Goal: Task Accomplishment & Management: Use online tool/utility

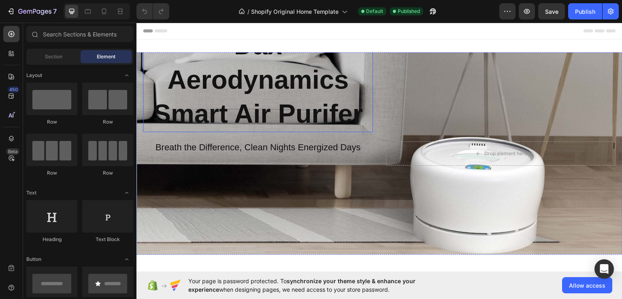
click at [359, 94] on h2 "Dax Aerodynamics Smart Air Purifer" at bounding box center [258, 79] width 230 height 104
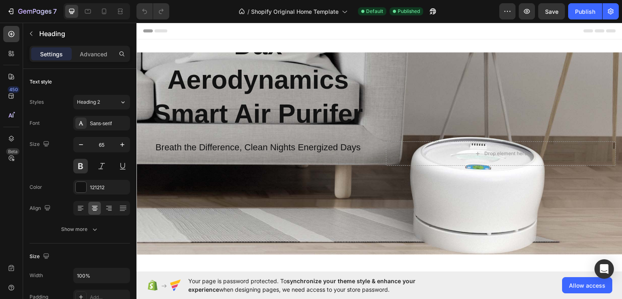
click at [286, 93] on h2 "Dax Aerodynamics Smart Air Purifer" at bounding box center [258, 79] width 230 height 104
click at [330, 117] on p "Dax Aerodynamics Smart Air Purifer" at bounding box center [258, 79] width 228 height 103
click at [418, 139] on div "Dax Aerodynamics Smart Air Purifer Heading Breath the Difference, Clean Nights …" at bounding box center [379, 153] width 486 height 28
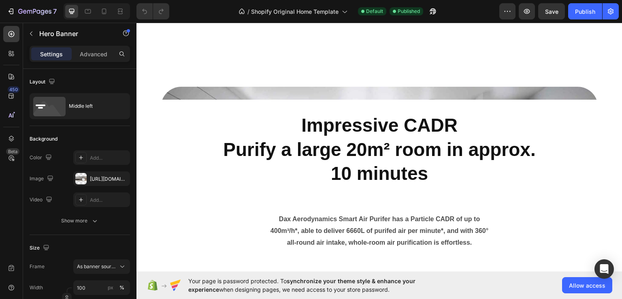
scroll to position [607, 0]
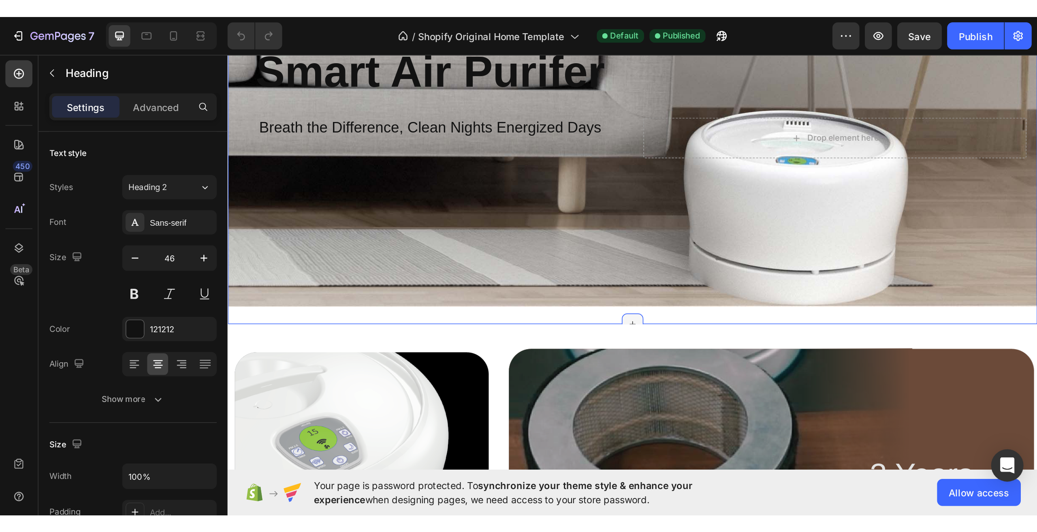
scroll to position [0, 0]
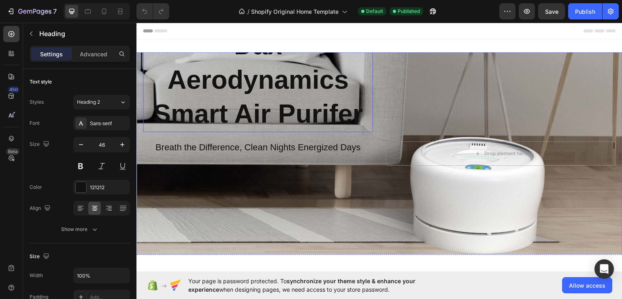
click at [296, 85] on h2 "Dax Aerodynamics Smart Air Purifer" at bounding box center [258, 79] width 230 height 104
click at [78, 51] on div "Advanced" at bounding box center [93, 53] width 40 height 13
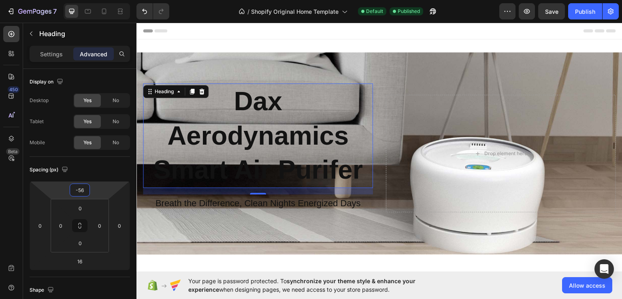
type input "-62"
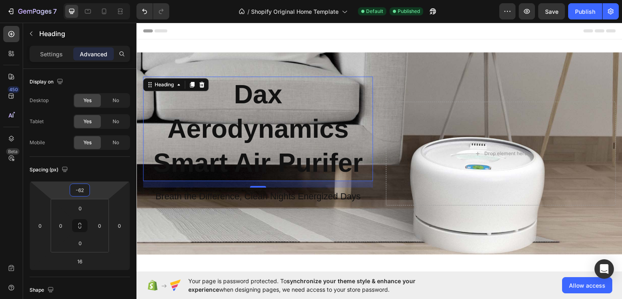
drag, startPoint x: 94, startPoint y: 185, endPoint x: 110, endPoint y: 136, distance: 51.7
click at [110, 0] on html "7 / Shopify Original Home Template Default Published Preview Save Publish 450 B…" at bounding box center [311, 0] width 622 height 0
click at [585, 6] on button "Publish" at bounding box center [585, 11] width 34 height 16
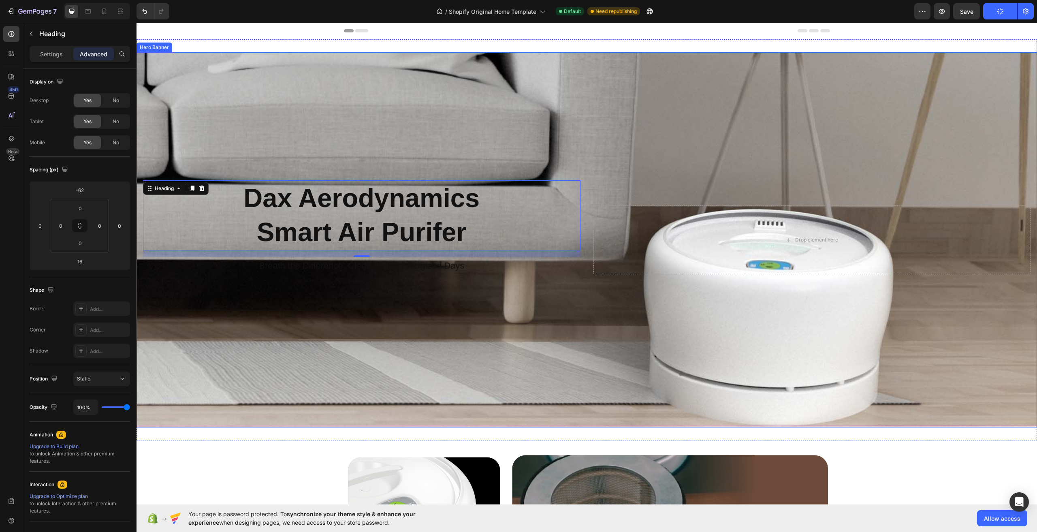
click at [622, 298] on div "Background Image" at bounding box center [586, 239] width 900 height 375
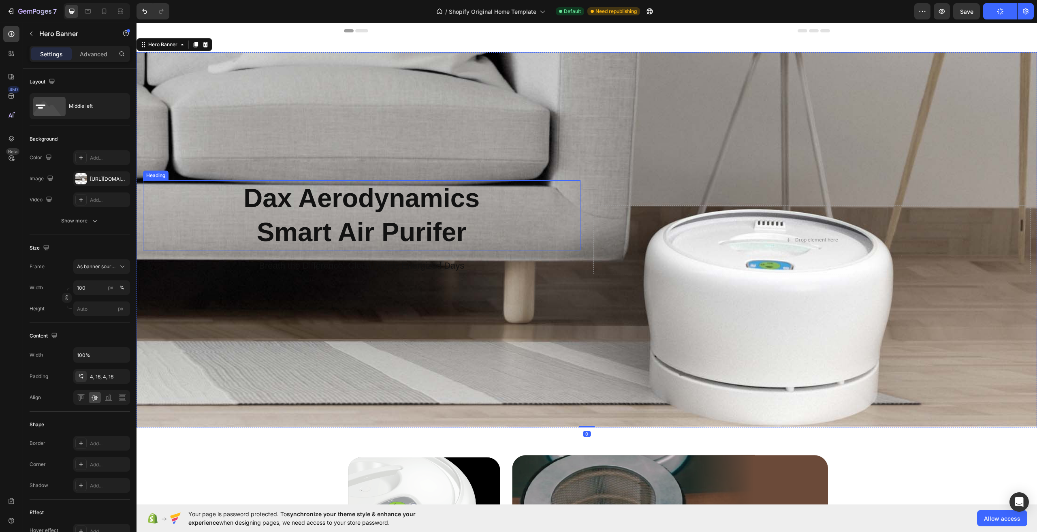
click at [354, 240] on h2 "Dax Aerodynamics Smart Air Purifer" at bounding box center [361, 215] width 437 height 70
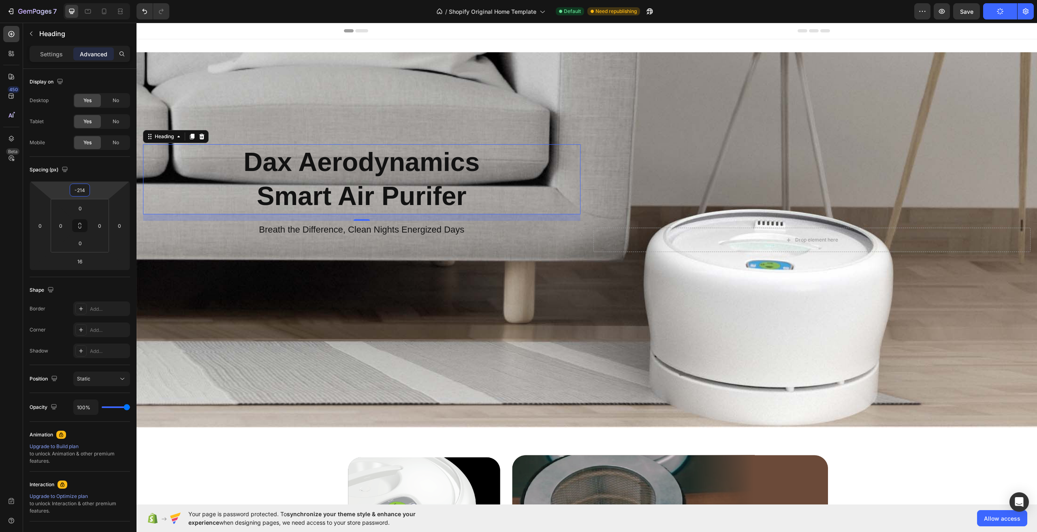
type input "-212"
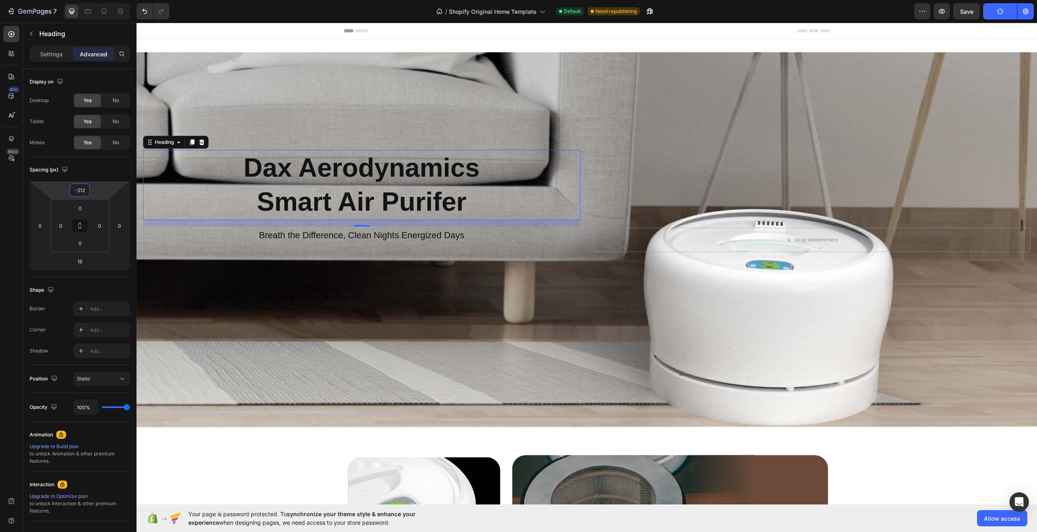
drag, startPoint x: 103, startPoint y: 188, endPoint x: 102, endPoint y: 219, distance: 30.4
click at [102, 0] on html "7 / Shopify Original Home Template Default Need republishing Preview Save Publi…" at bounding box center [518, 0] width 1037 height 0
click at [526, 294] on div "Background Image" at bounding box center [586, 239] width 900 height 375
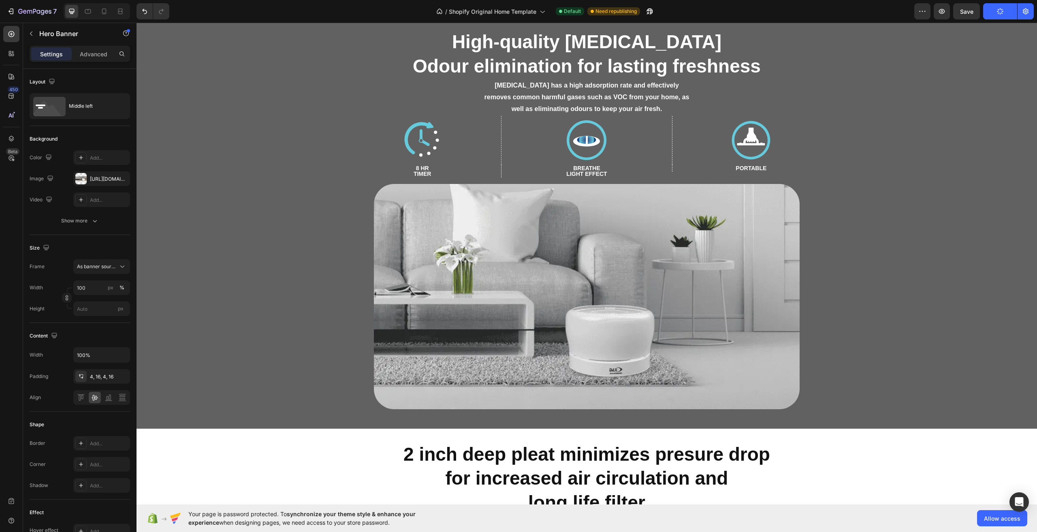
scroll to position [3239, 0]
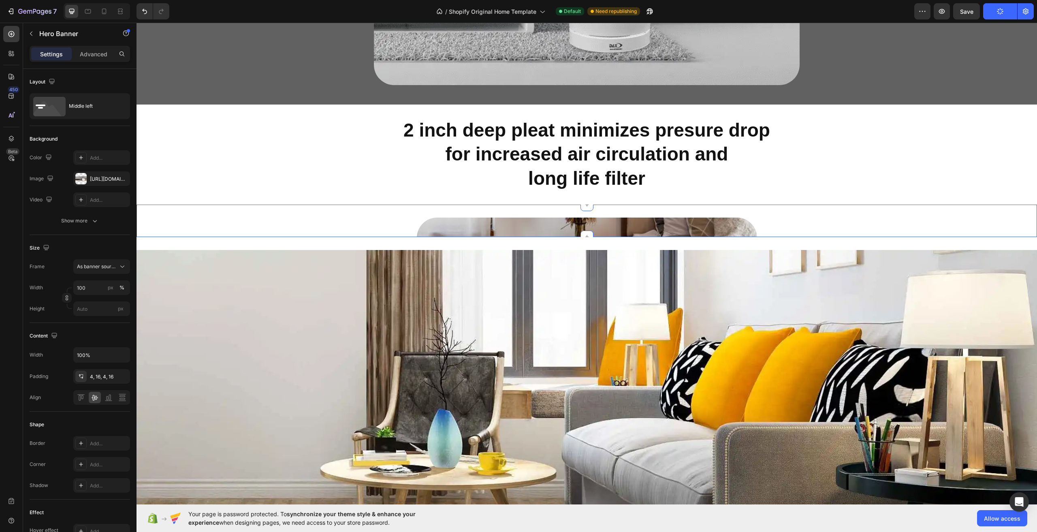
click at [622, 207] on div "Image Row Section 15/25" at bounding box center [586, 220] width 900 height 32
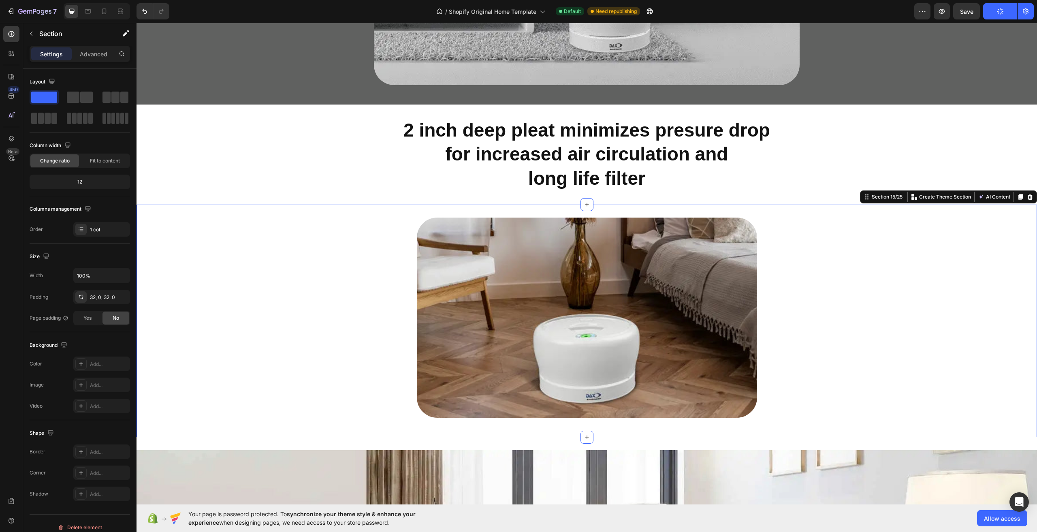
scroll to position [3401, 0]
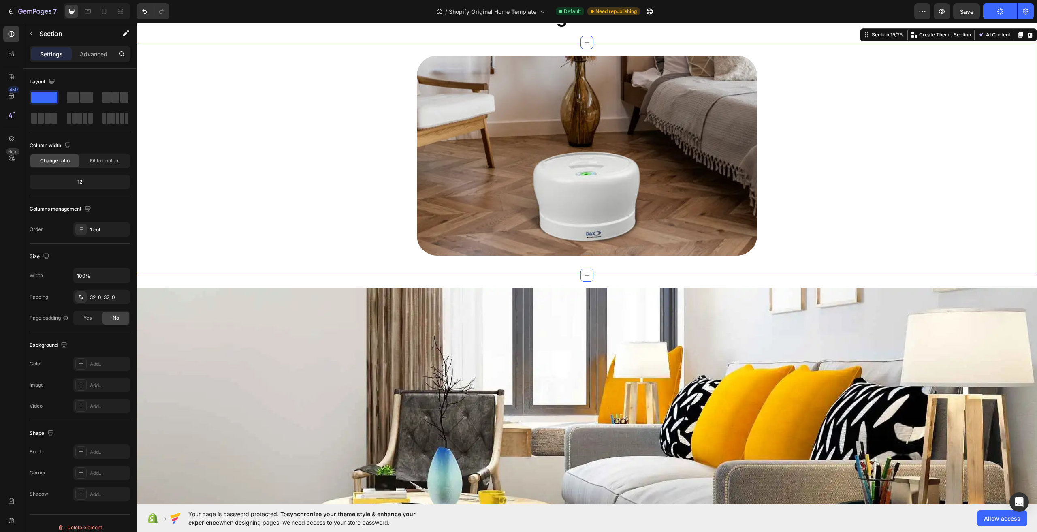
click at [622, 169] on div "Image Row" at bounding box center [586, 158] width 900 height 206
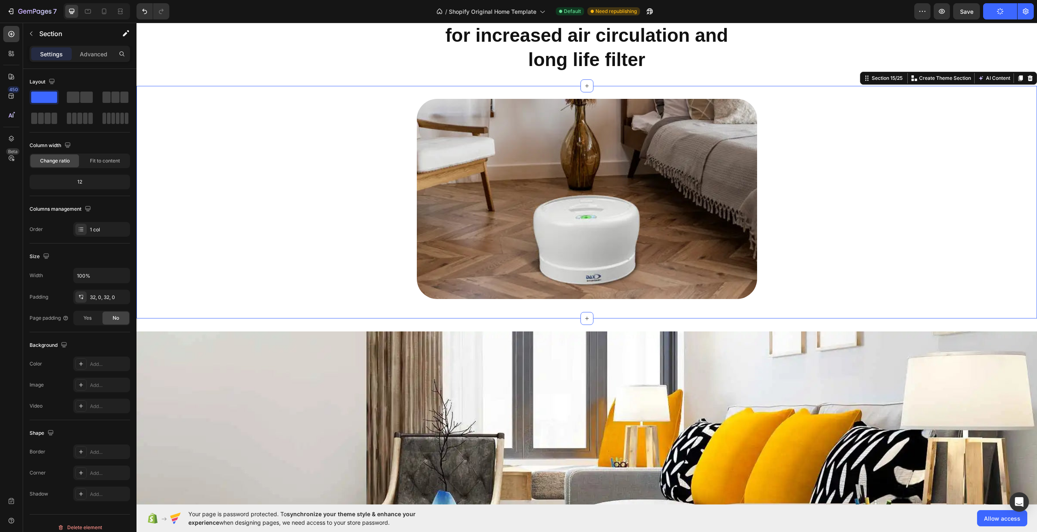
scroll to position [3361, 0]
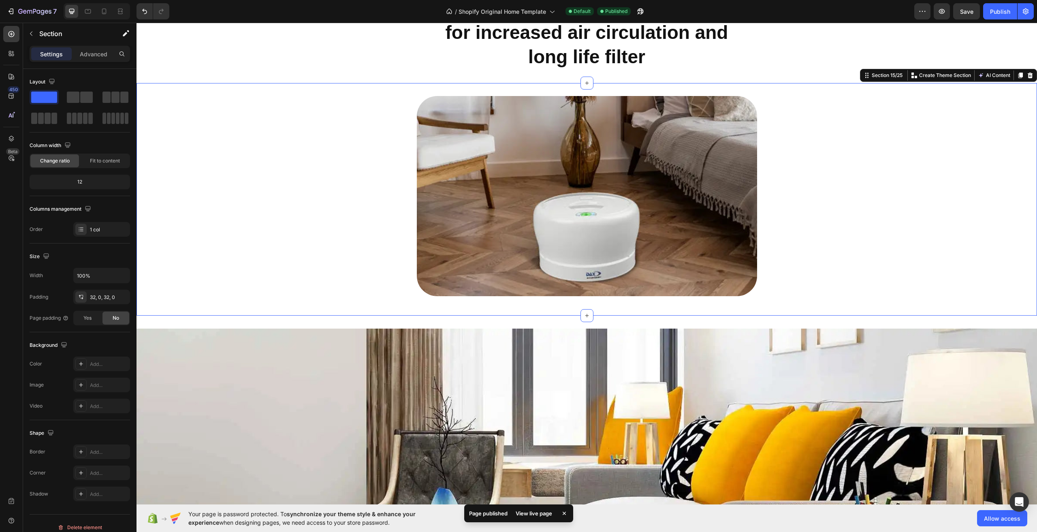
click at [324, 160] on div "Image Row" at bounding box center [586, 199] width 900 height 206
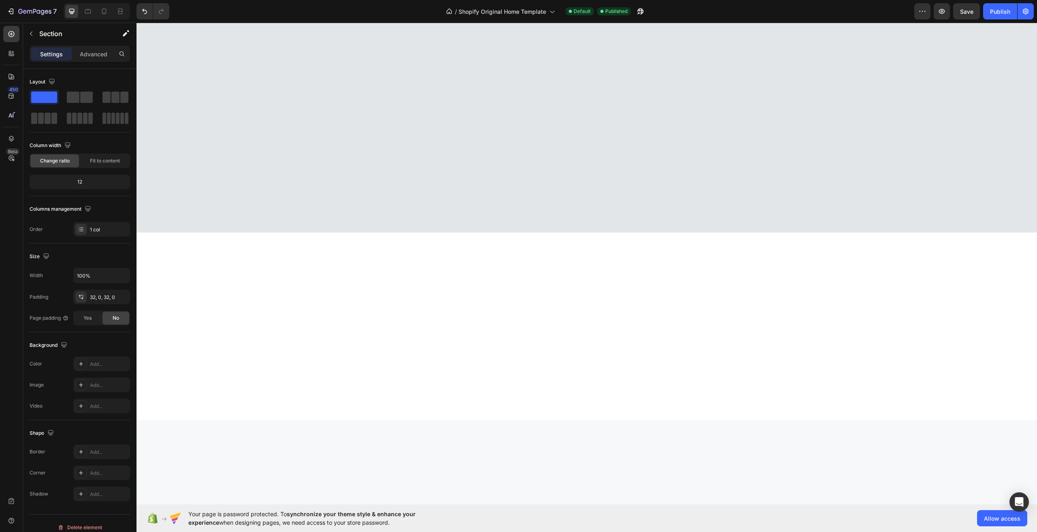
scroll to position [5345, 0]
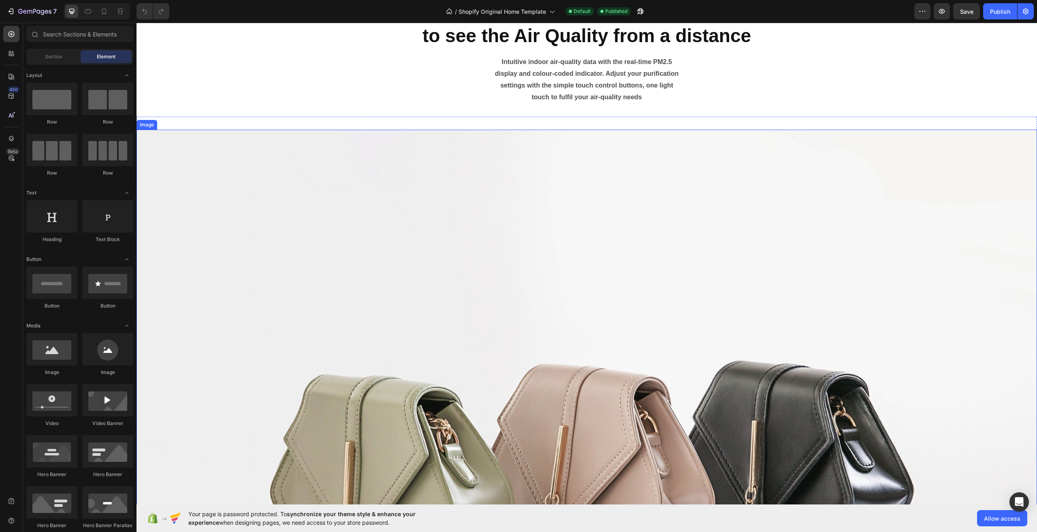
scroll to position [5304, 0]
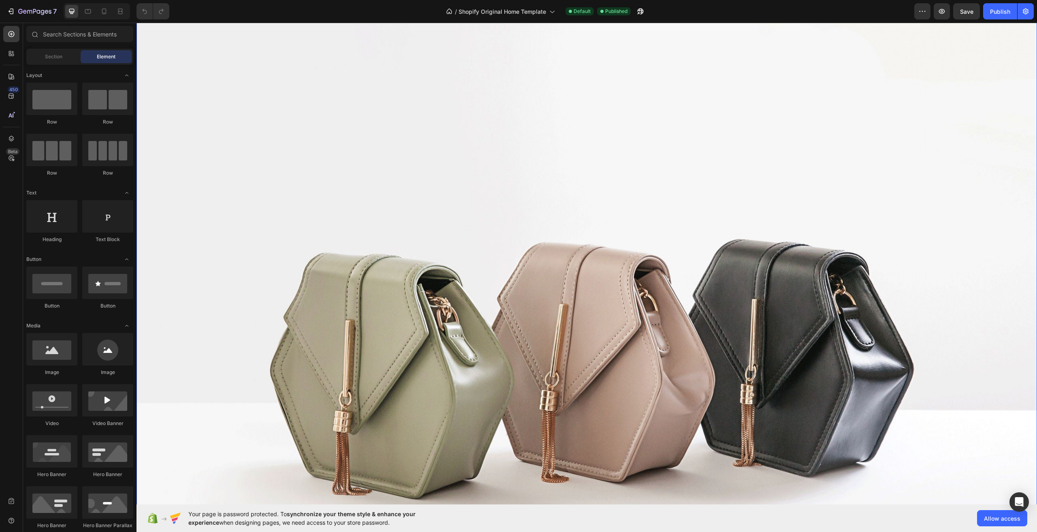
click at [528, 191] on img at bounding box center [586, 345] width 900 height 675
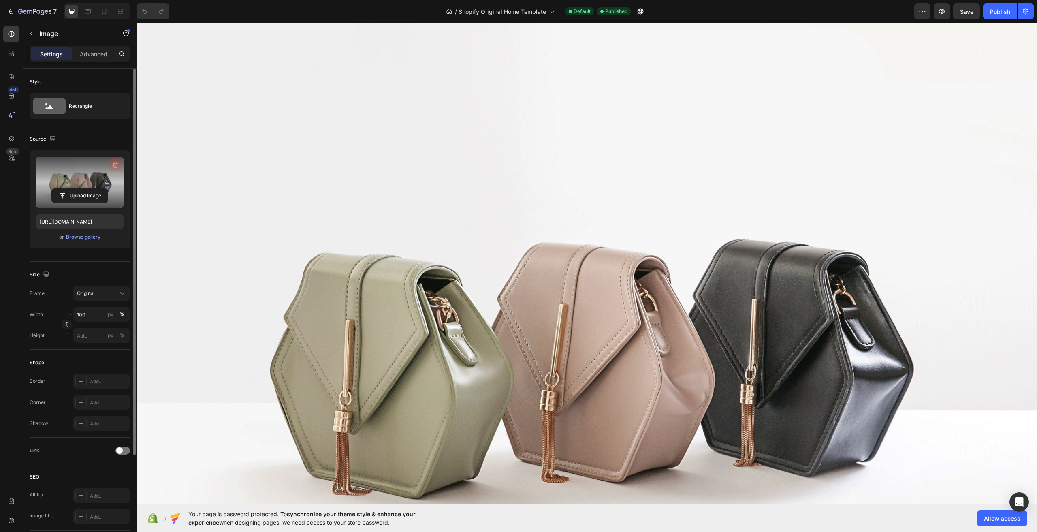
click at [113, 167] on icon "button" at bounding box center [115, 165] width 8 height 8
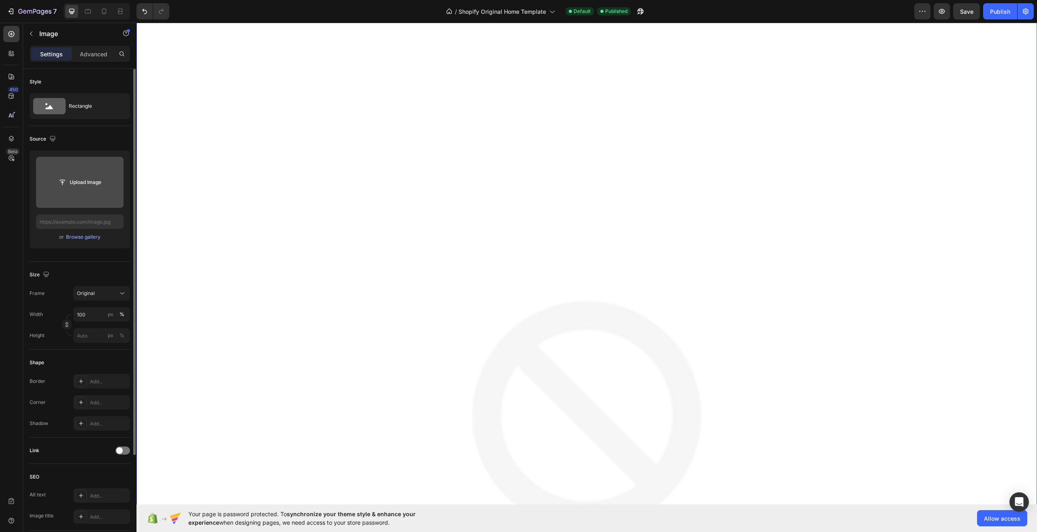
click at [102, 174] on input "file" at bounding box center [79, 182] width 87 height 51
type input "[URL][DOMAIN_NAME]"
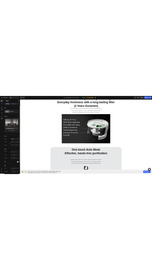
scroll to position [3713, 0]
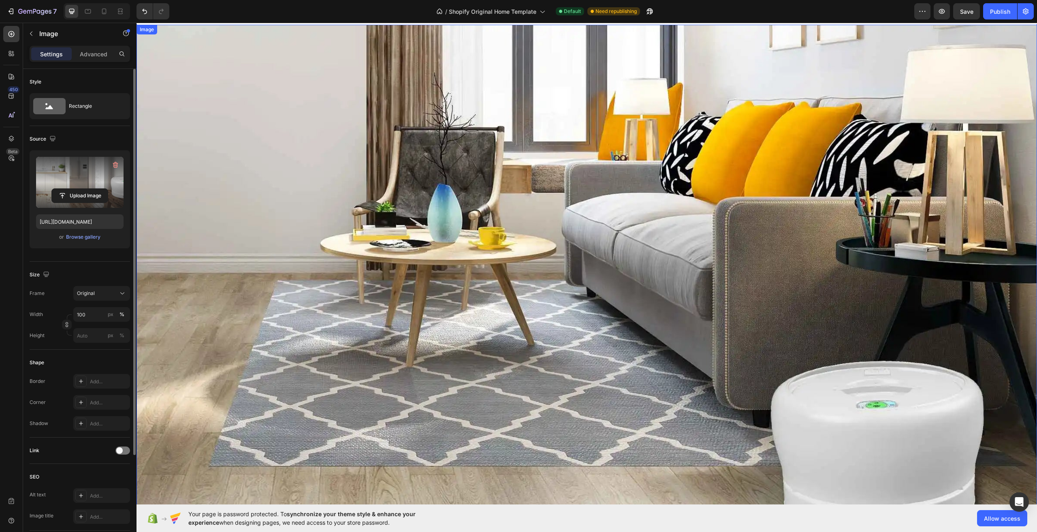
click at [531, 192] on img at bounding box center [586, 288] width 900 height 526
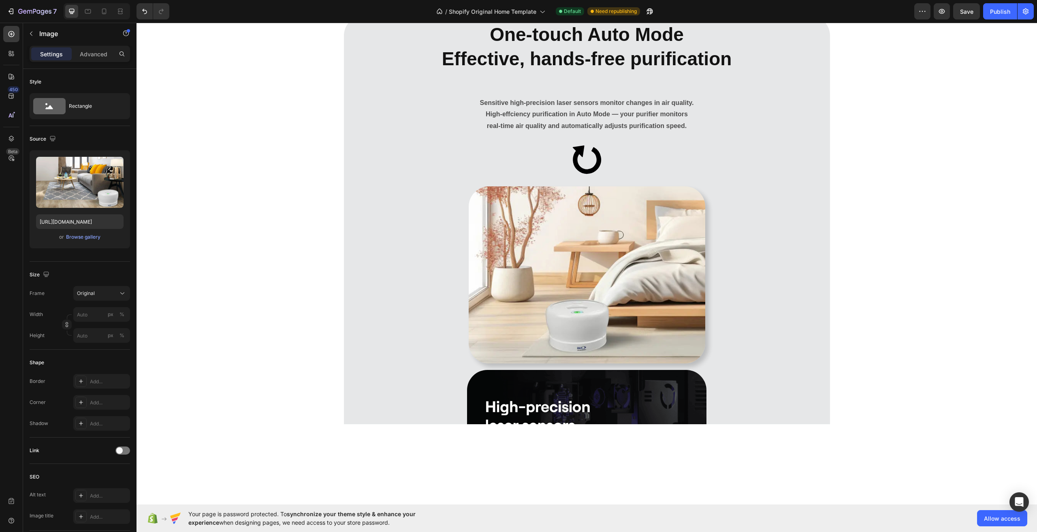
scroll to position [4564, 0]
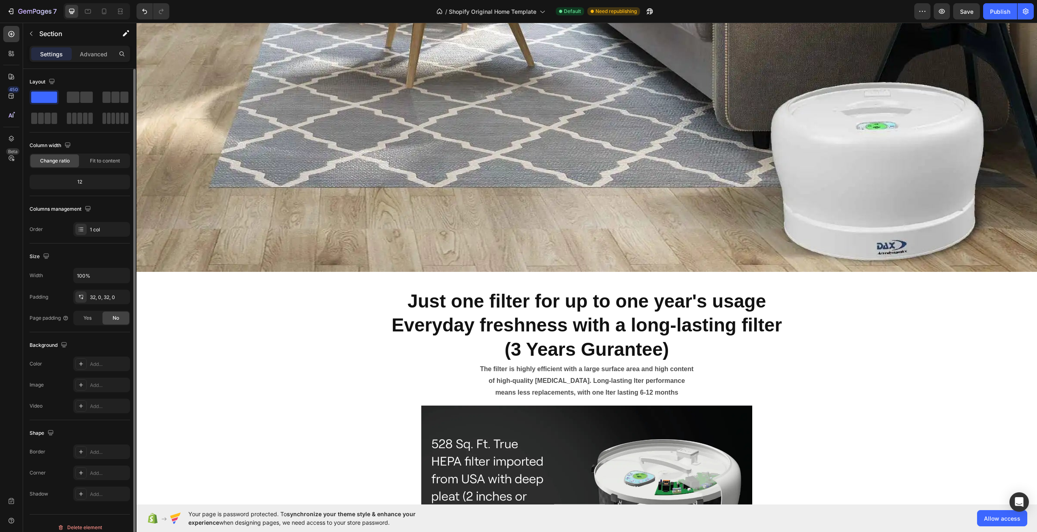
scroll to position [3908, 0]
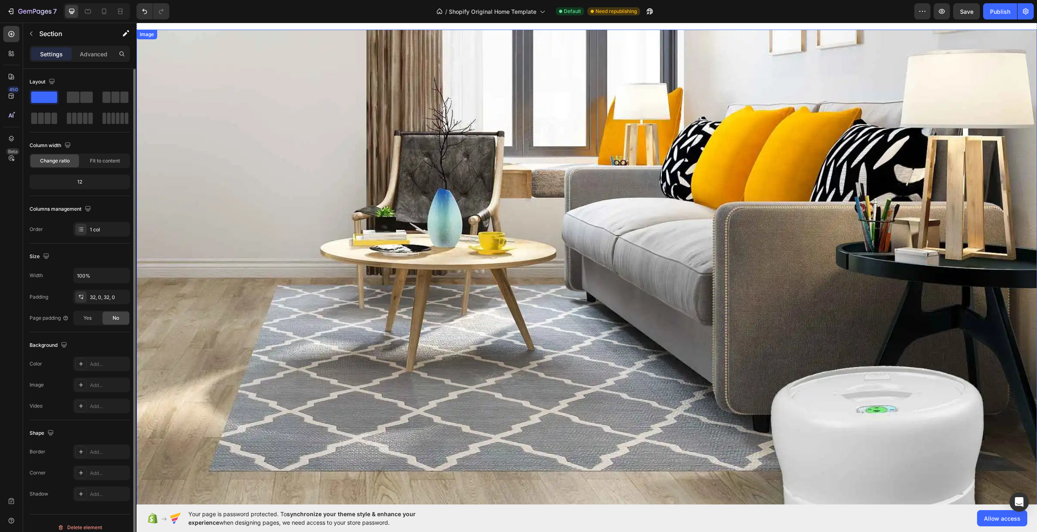
click at [677, 280] on img at bounding box center [586, 293] width 900 height 526
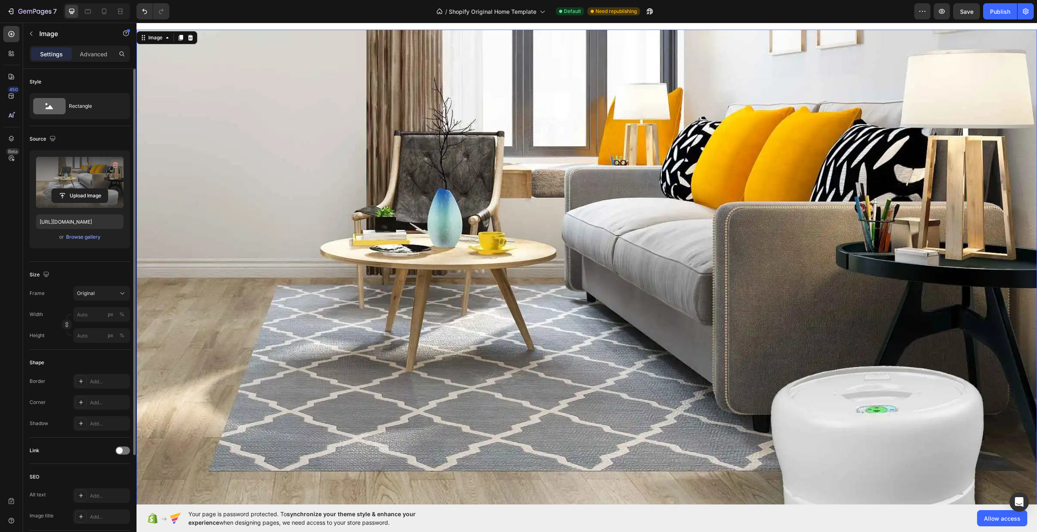
click at [77, 160] on label at bounding box center [79, 182] width 87 height 51
click at [77, 189] on input "file" at bounding box center [80, 196] width 56 height 14
type input "[URL][DOMAIN_NAME]"
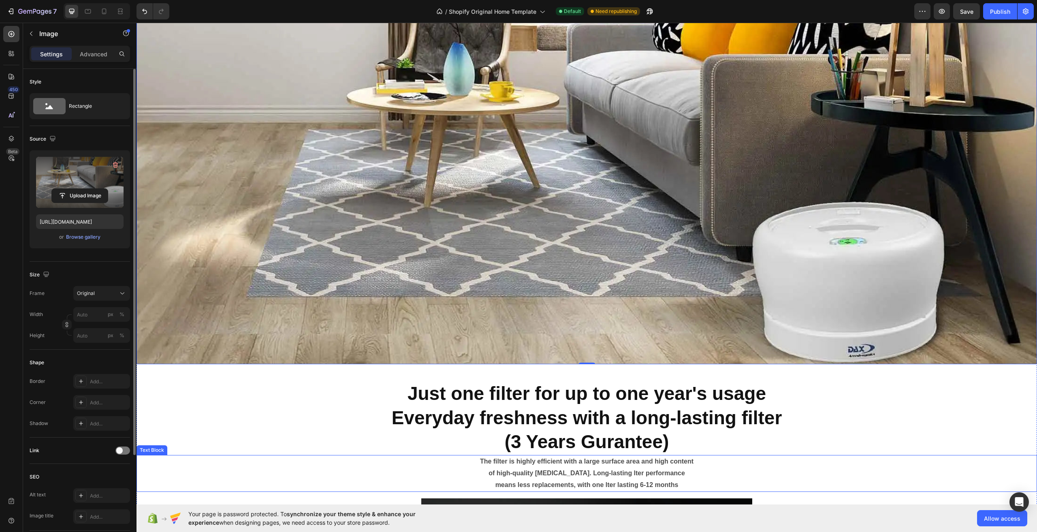
scroll to position [3706, 0]
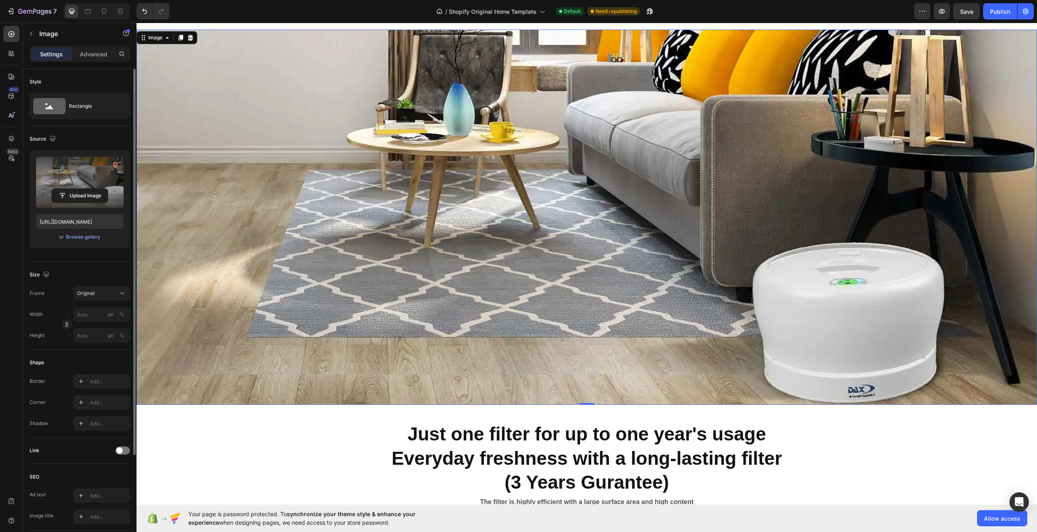
click at [418, 226] on img at bounding box center [586, 217] width 900 height 375
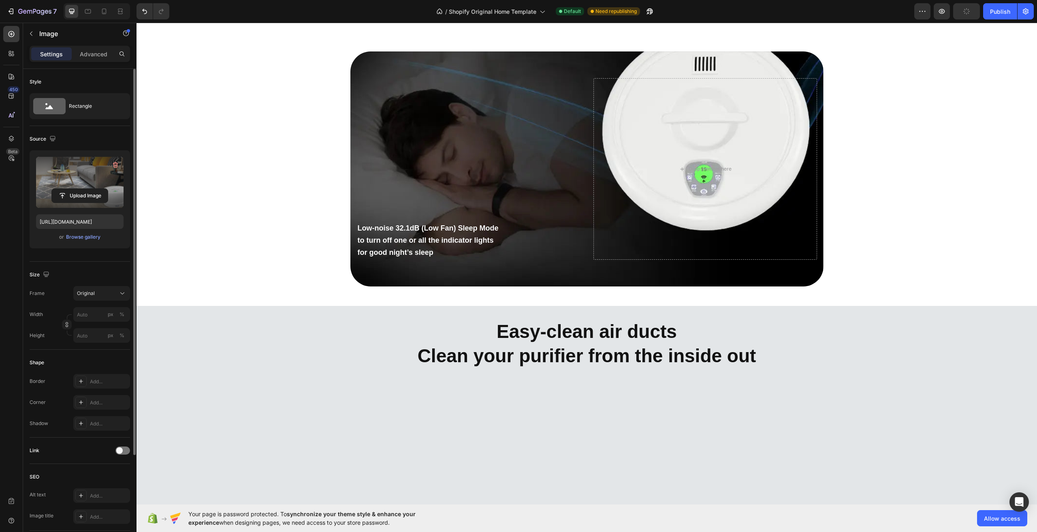
scroll to position [5771, 0]
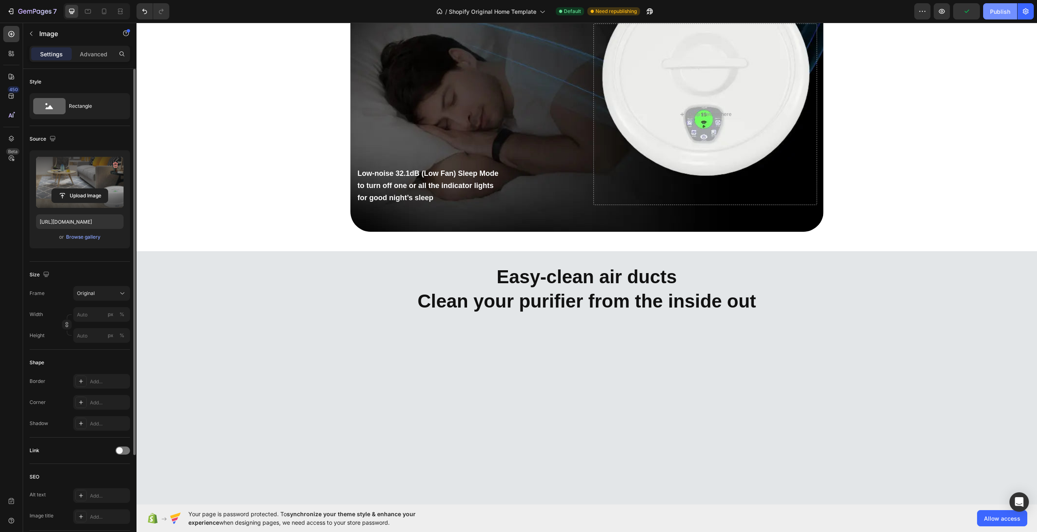
click at [996, 12] on div "Publish" at bounding box center [1000, 11] width 20 height 9
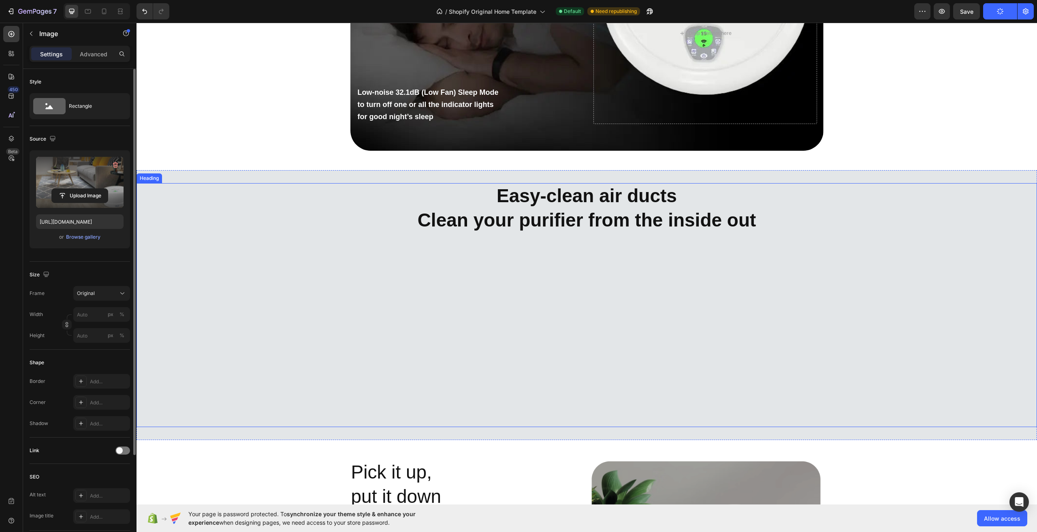
scroll to position [5892, 0]
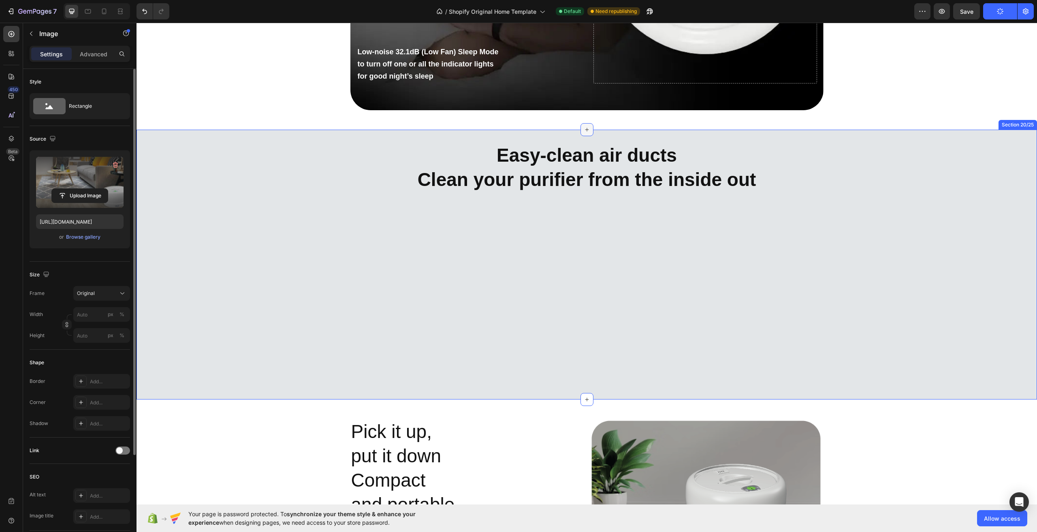
click at [585, 128] on icon at bounding box center [586, 129] width 6 height 6
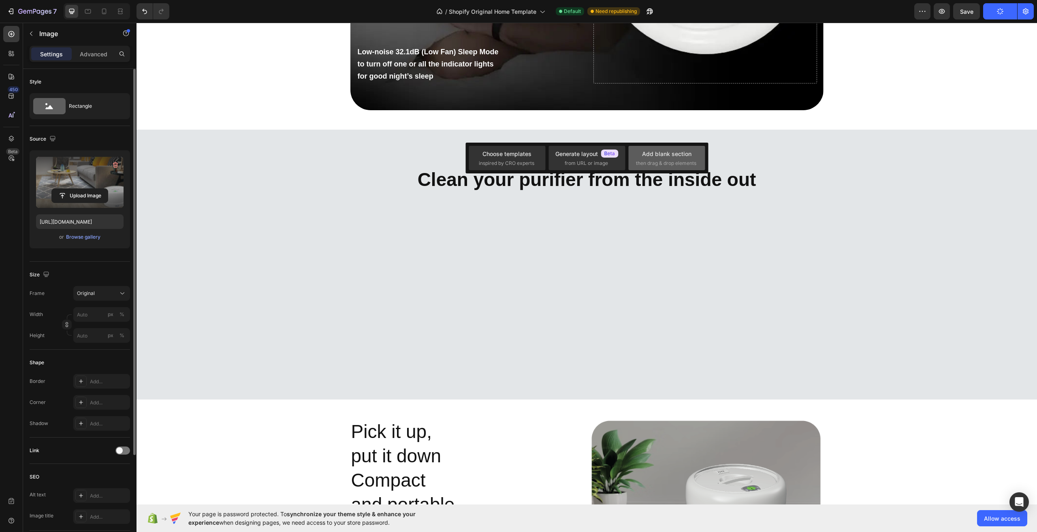
click at [655, 160] on span "then drag & drop elements" at bounding box center [666, 163] width 60 height 7
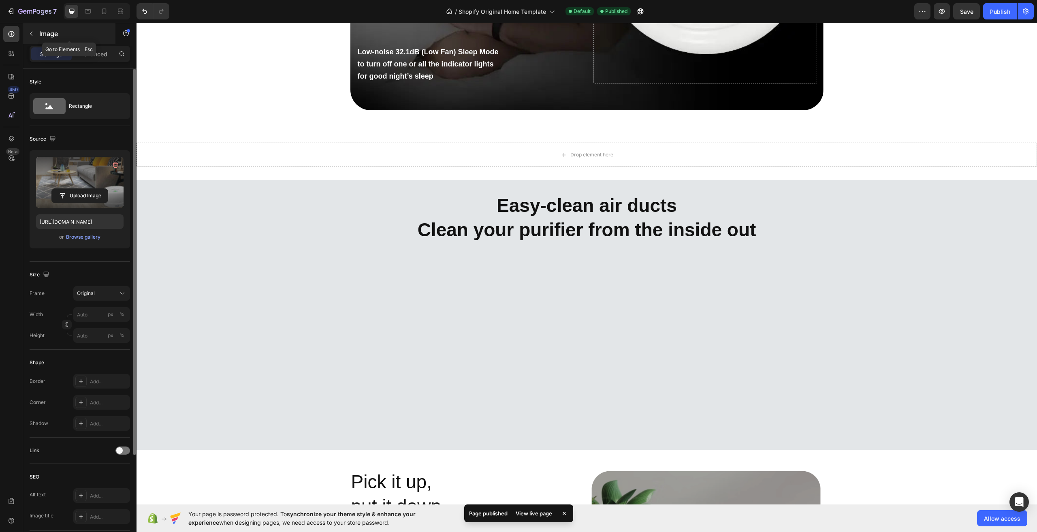
click at [34, 35] on button "button" at bounding box center [31, 33] width 13 height 13
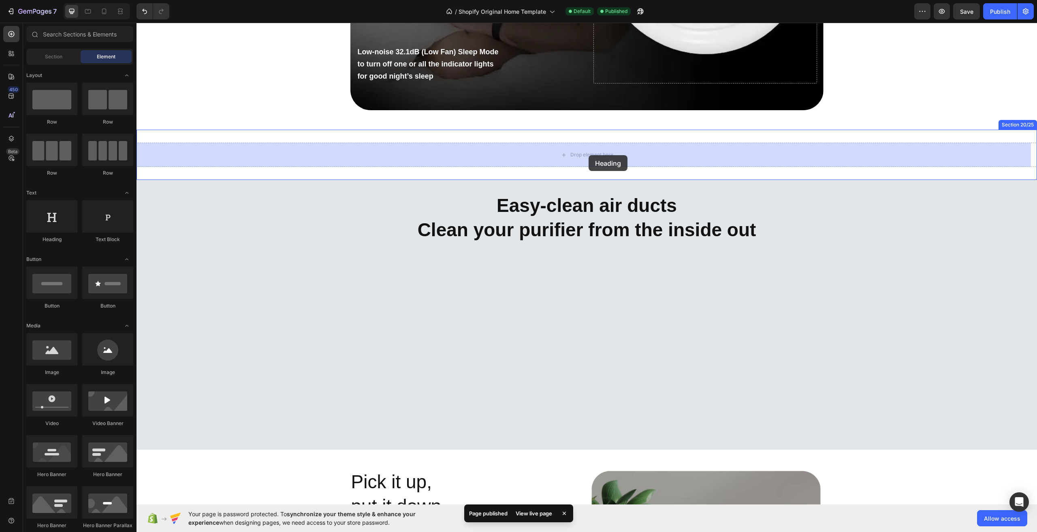
drag, startPoint x: 183, startPoint y: 248, endPoint x: 588, endPoint y: 155, distance: 415.0
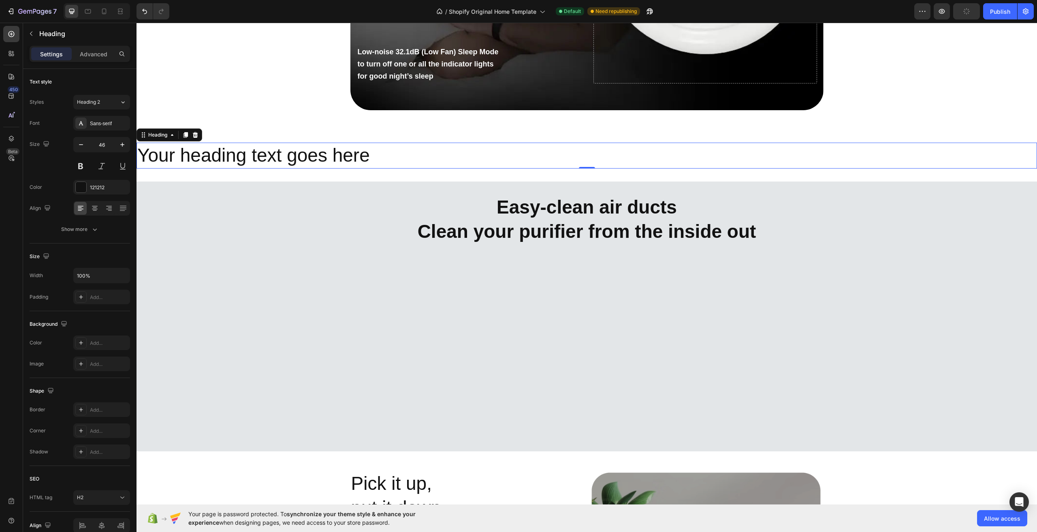
click at [315, 157] on h2 "Your heading text goes here" at bounding box center [586, 156] width 900 height 26
click at [315, 158] on p "Your heading text goes here" at bounding box center [586, 155] width 898 height 24
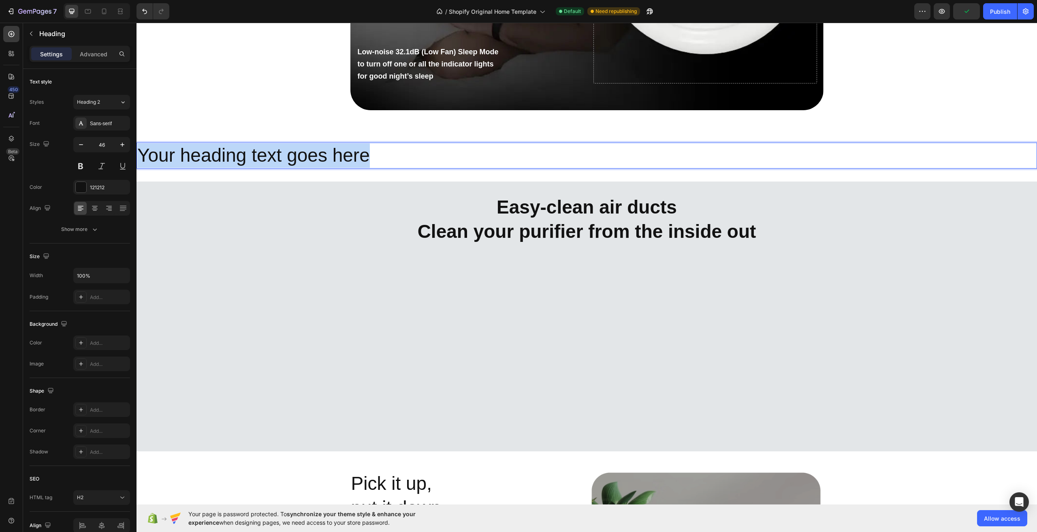
click at [315, 158] on p "Your heading text goes here" at bounding box center [586, 155] width 898 height 24
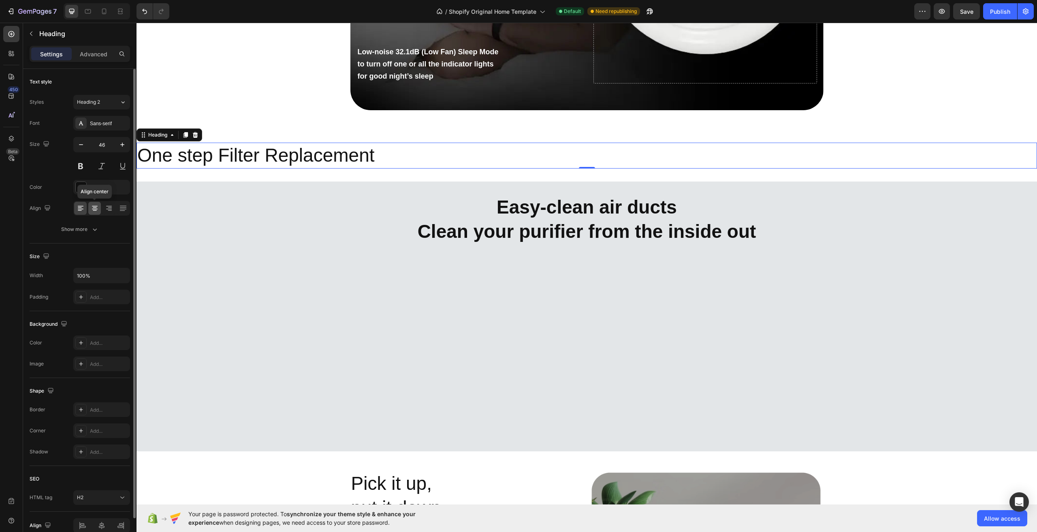
click at [92, 209] on icon at bounding box center [95, 208] width 8 height 8
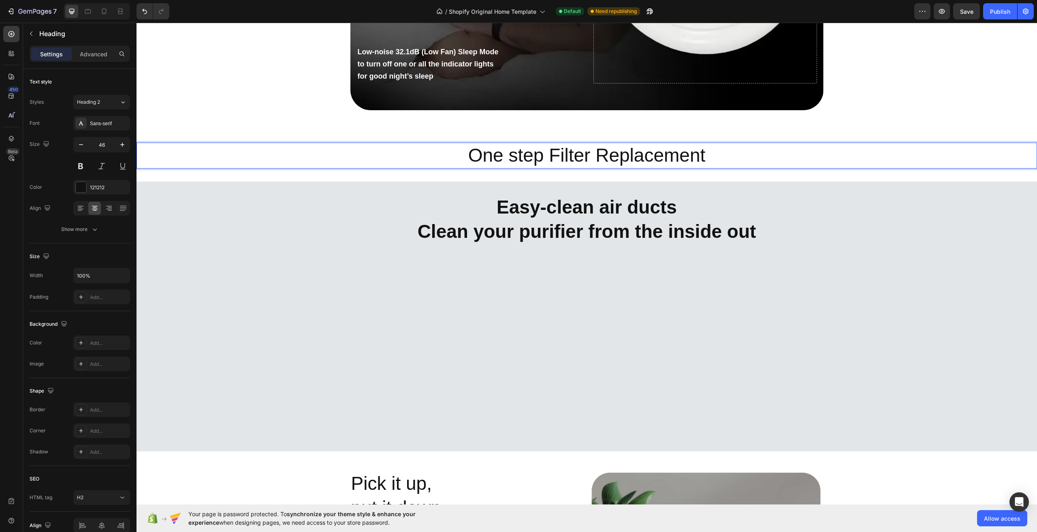
click at [543, 160] on p "One step Filter Replacement" at bounding box center [586, 155] width 898 height 24
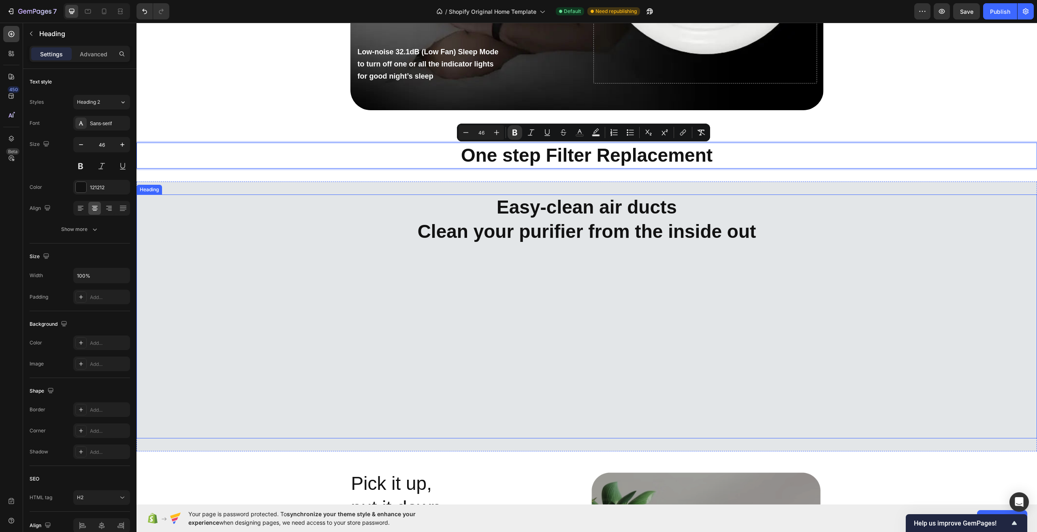
click at [487, 267] on h2 "Easy-clean air ducts Clean your purifier from the inside out" at bounding box center [586, 316] width 900 height 244
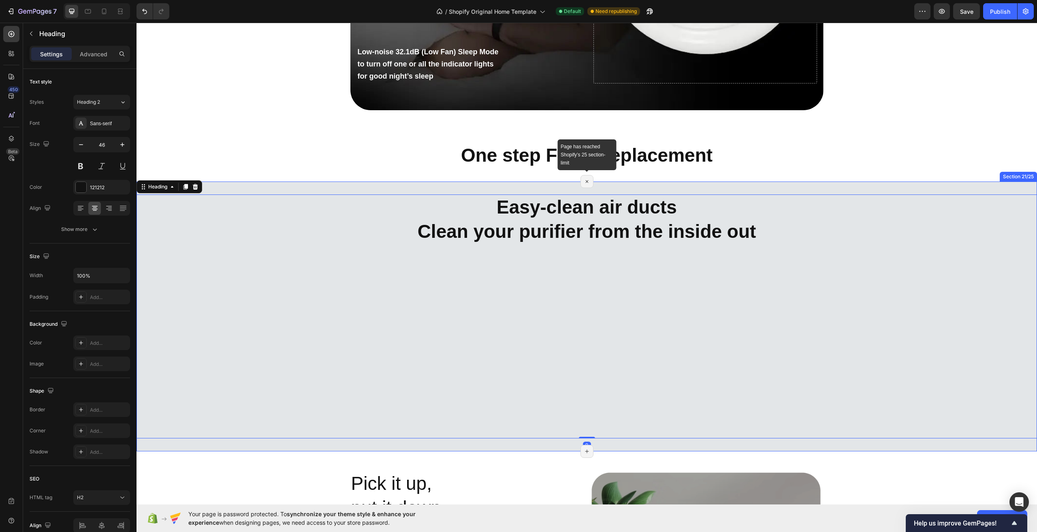
click at [585, 181] on icon at bounding box center [586, 181] width 9 height 9
click at [585, 181] on icon at bounding box center [586, 181] width 6 height 6
click at [584, 181] on icon at bounding box center [586, 181] width 6 height 6
click at [583, 179] on icon at bounding box center [586, 181] width 6 height 6
click at [33, 35] on icon "button" at bounding box center [31, 33] width 6 height 6
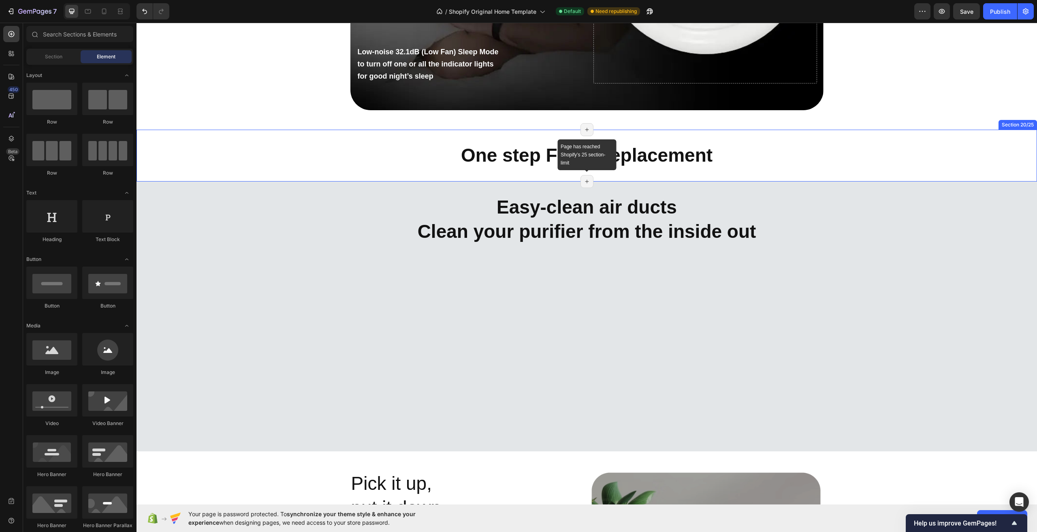
click at [583, 180] on icon at bounding box center [586, 181] width 6 height 6
click at [583, 181] on icon at bounding box center [586, 181] width 6 height 6
click at [999, 12] on div "Publish" at bounding box center [1000, 11] width 20 height 9
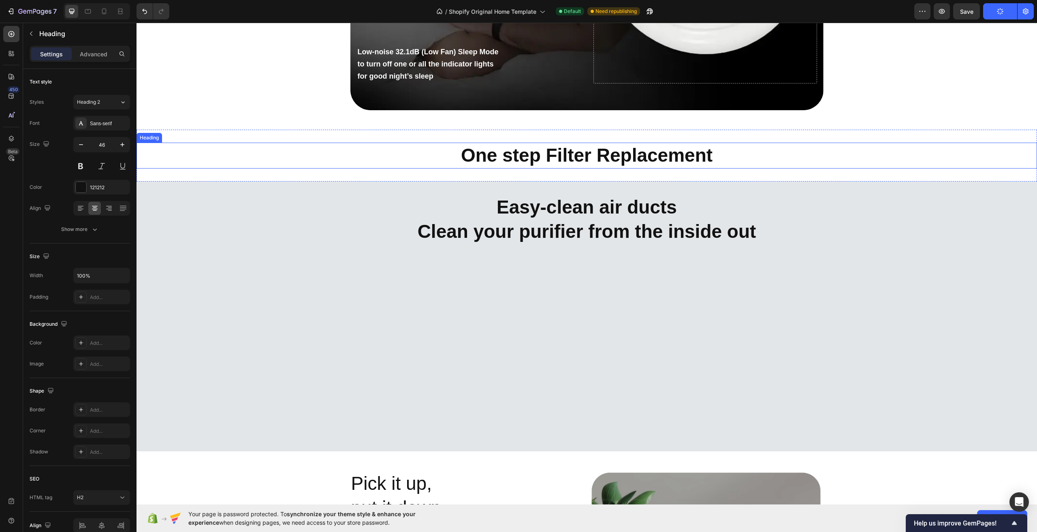
click at [582, 156] on strong "One step Filter Replacement" at bounding box center [586, 155] width 251 height 21
click at [31, 34] on icon "button" at bounding box center [31, 34] width 2 height 4
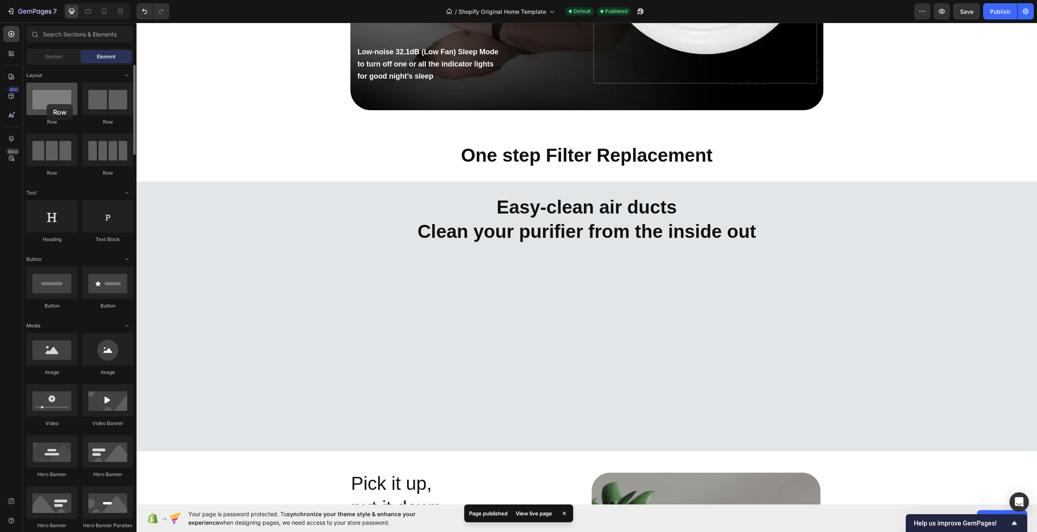
drag, startPoint x: 58, startPoint y: 156, endPoint x: 47, endPoint y: 104, distance: 53.4
click at [47, 104] on div "Row Row Row Row" at bounding box center [79, 133] width 107 height 101
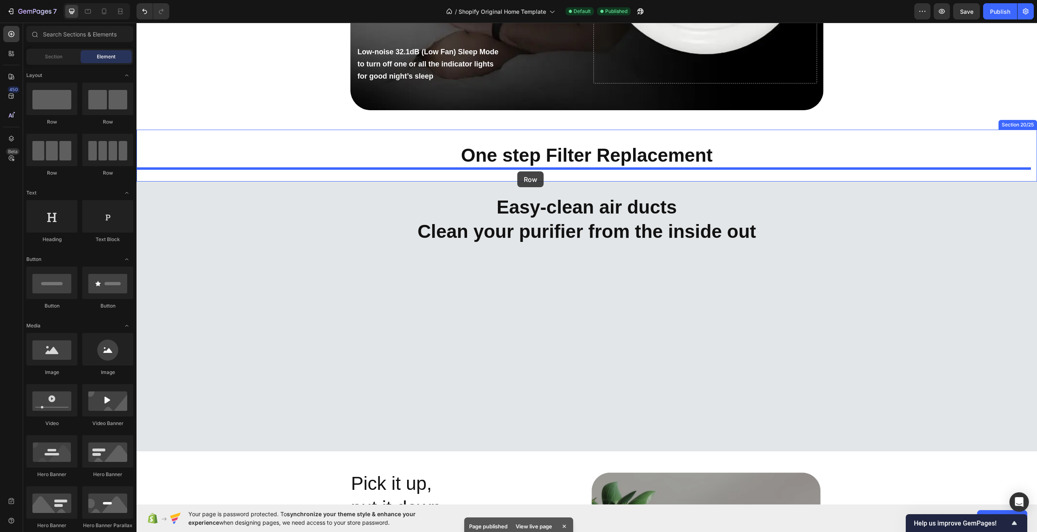
drag, startPoint x: 239, startPoint y: 134, endPoint x: 517, endPoint y: 171, distance: 280.7
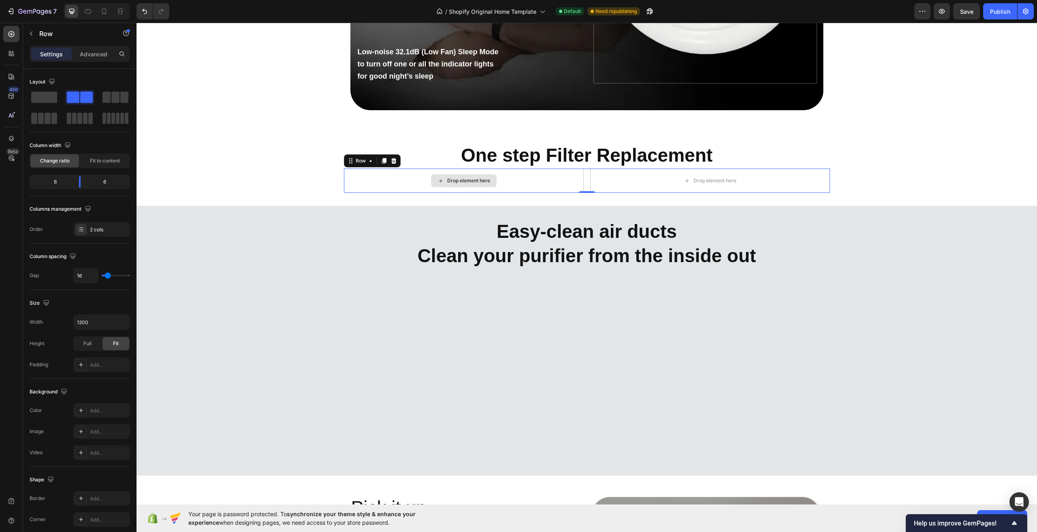
click at [459, 183] on div "Drop element here" at bounding box center [468, 180] width 43 height 6
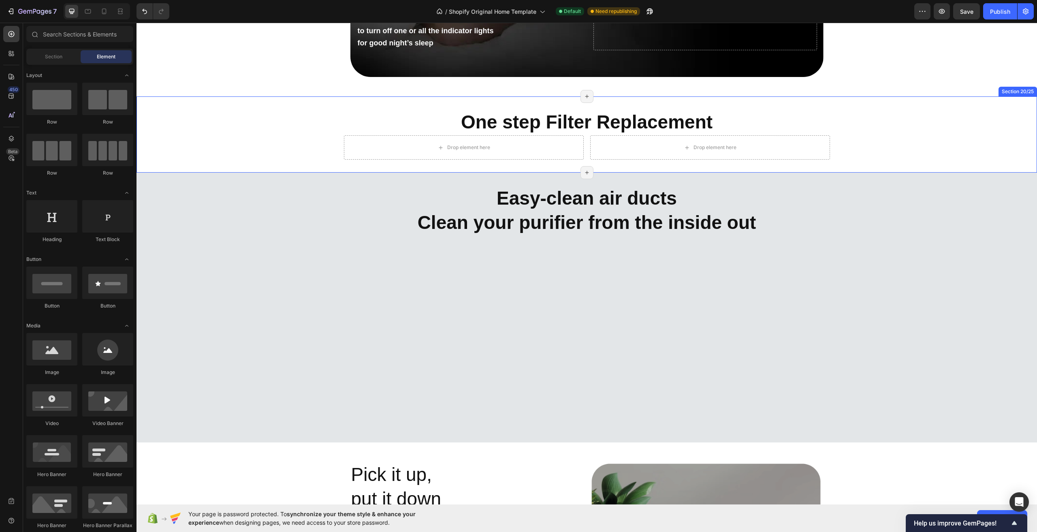
scroll to position [5933, 0]
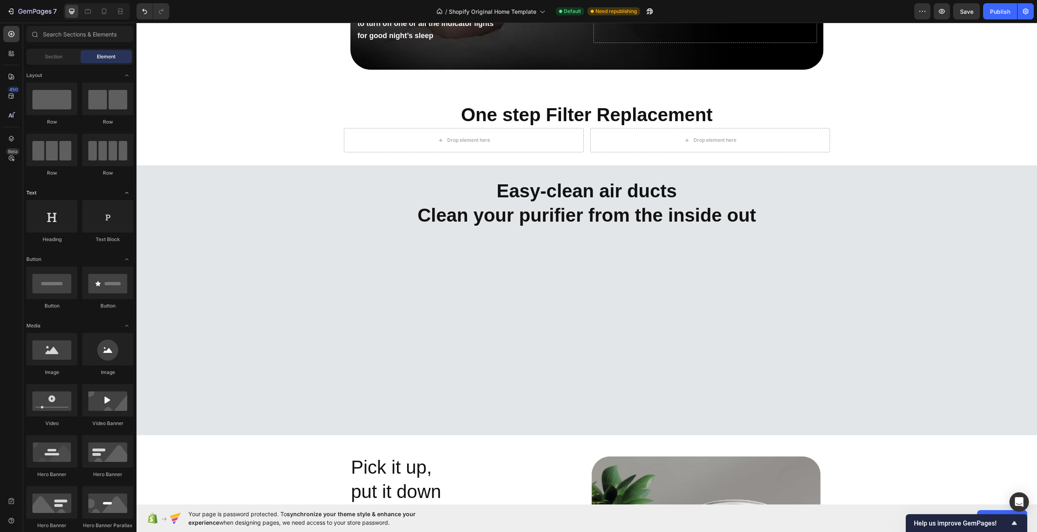
click at [129, 194] on icon "Toggle open" at bounding box center [126, 192] width 6 height 6
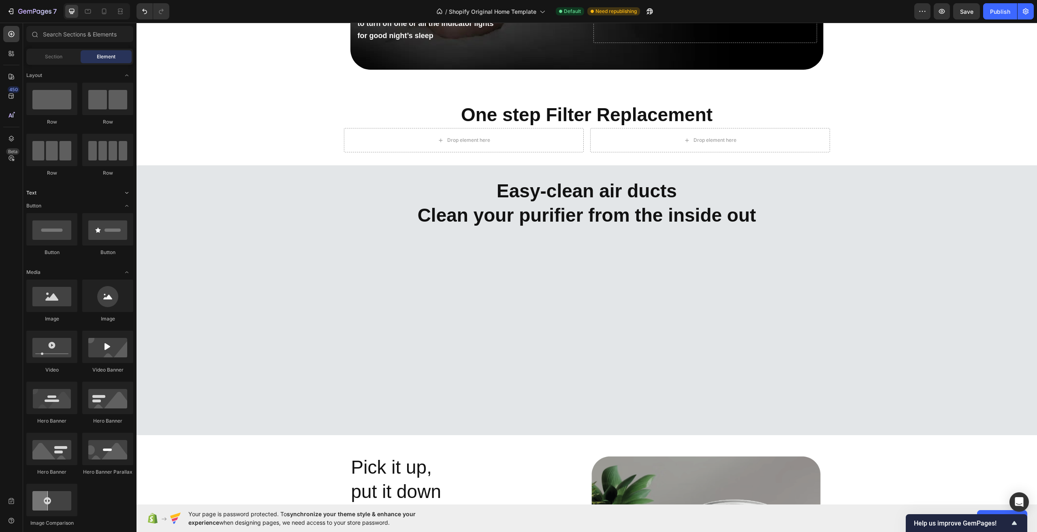
click at [128, 194] on icon "Toggle open" at bounding box center [126, 192] width 6 height 6
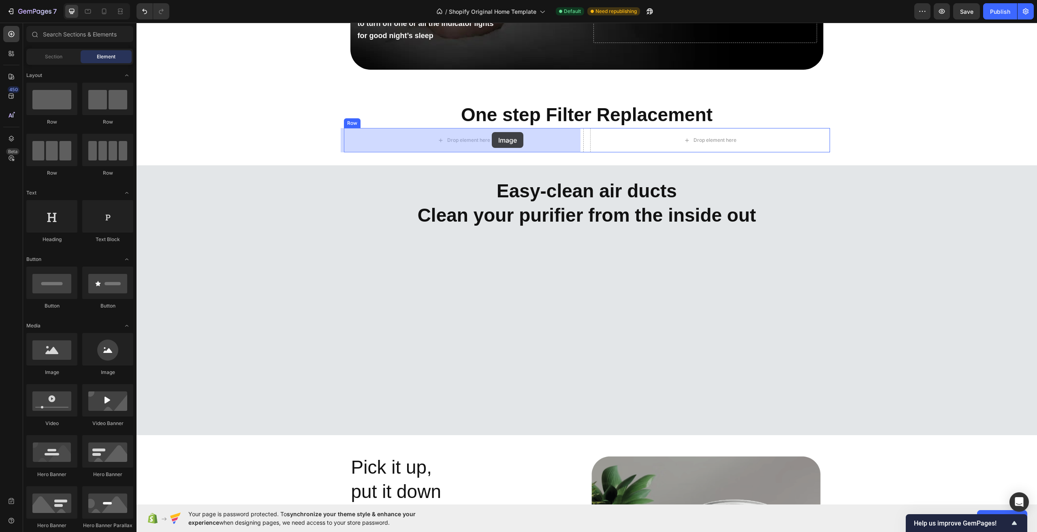
drag, startPoint x: 190, startPoint y: 380, endPoint x: 472, endPoint y: 145, distance: 367.1
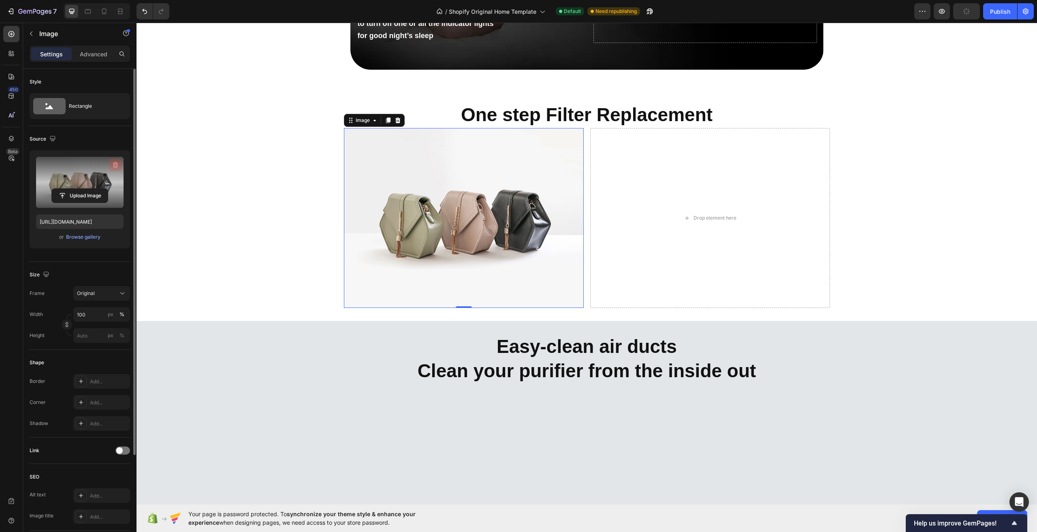
click at [115, 164] on icon "button" at bounding box center [115, 165] width 8 height 8
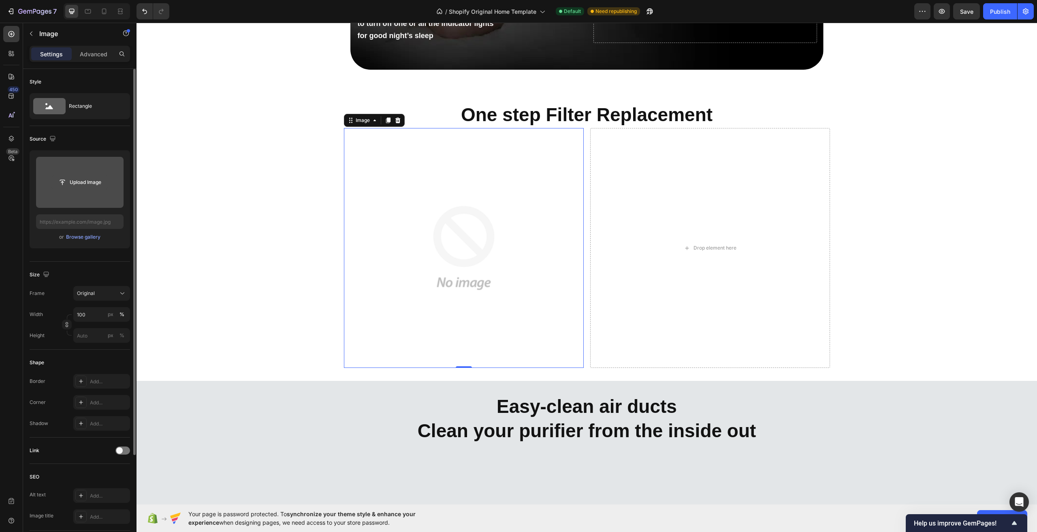
click at [87, 177] on input "file" at bounding box center [80, 182] width 56 height 14
type input "[URL][DOMAIN_NAME]"
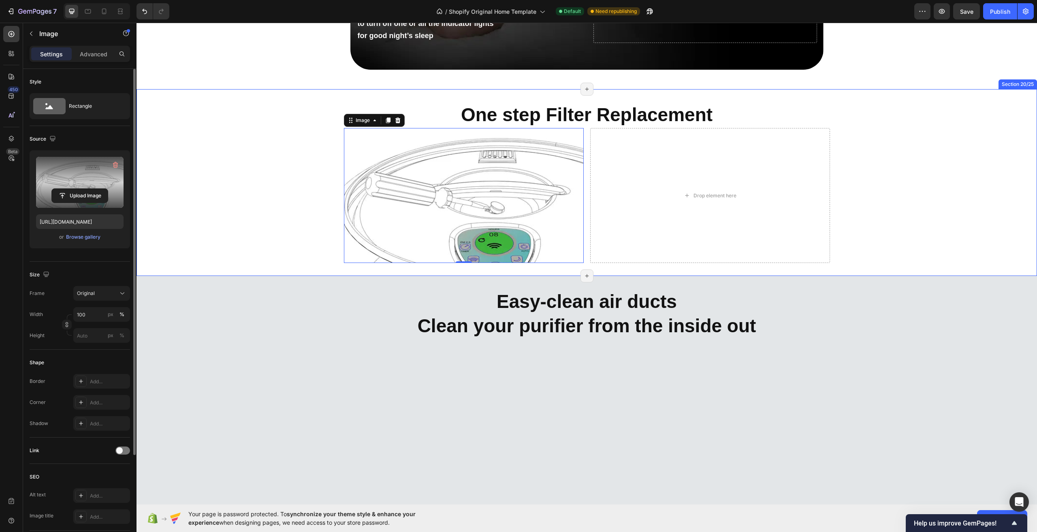
click at [295, 235] on div "⁠⁠⁠⁠⁠⁠⁠ One step Filter Replacement Heading Image 0 Drop element here Row" at bounding box center [586, 182] width 900 height 161
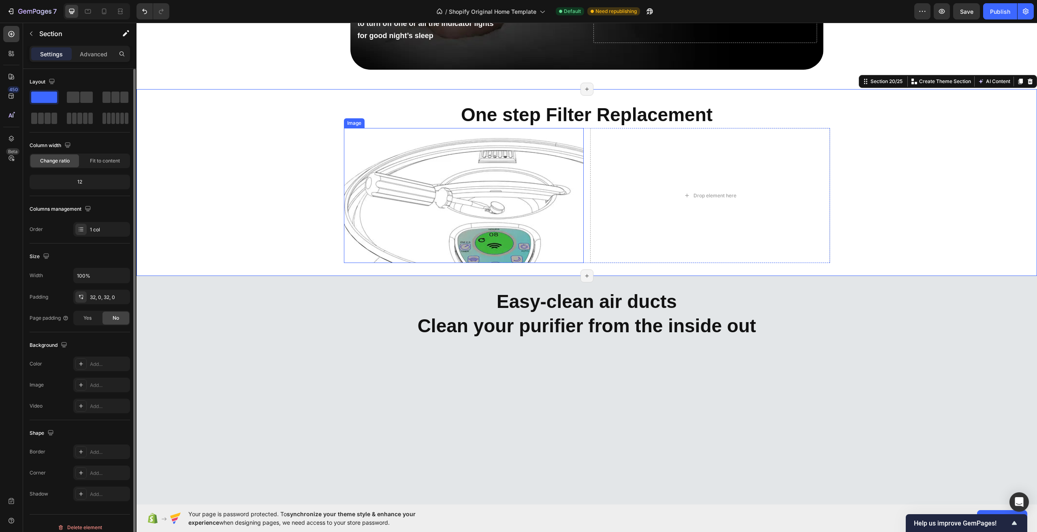
click at [463, 239] on img at bounding box center [464, 195] width 240 height 135
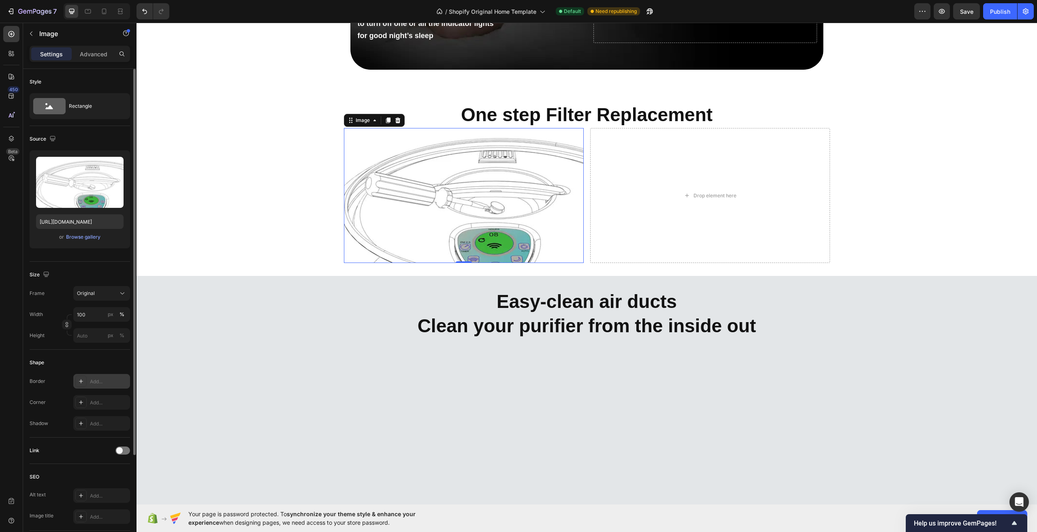
click at [107, 385] on div "Add..." at bounding box center [101, 381] width 57 height 15
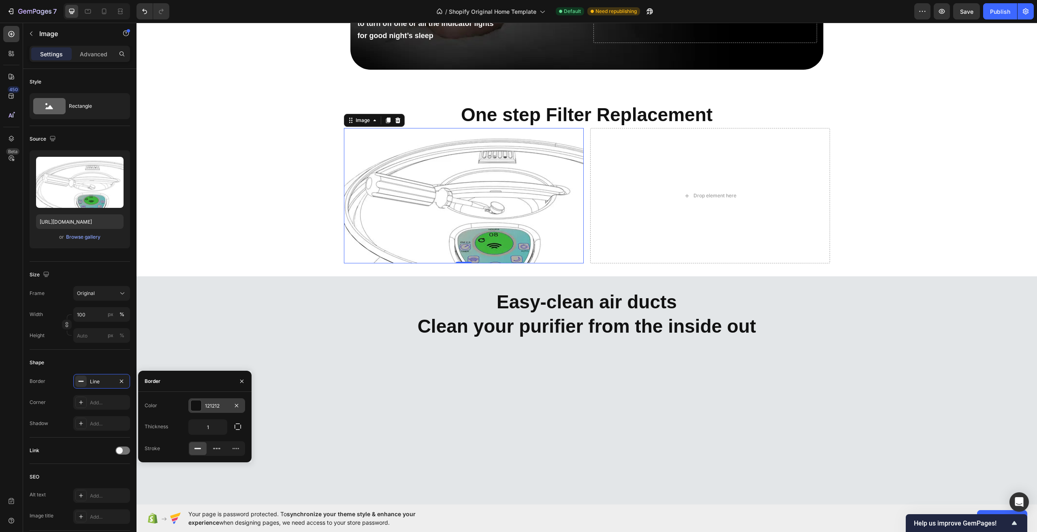
click at [201, 408] on div at bounding box center [195, 405] width 11 height 11
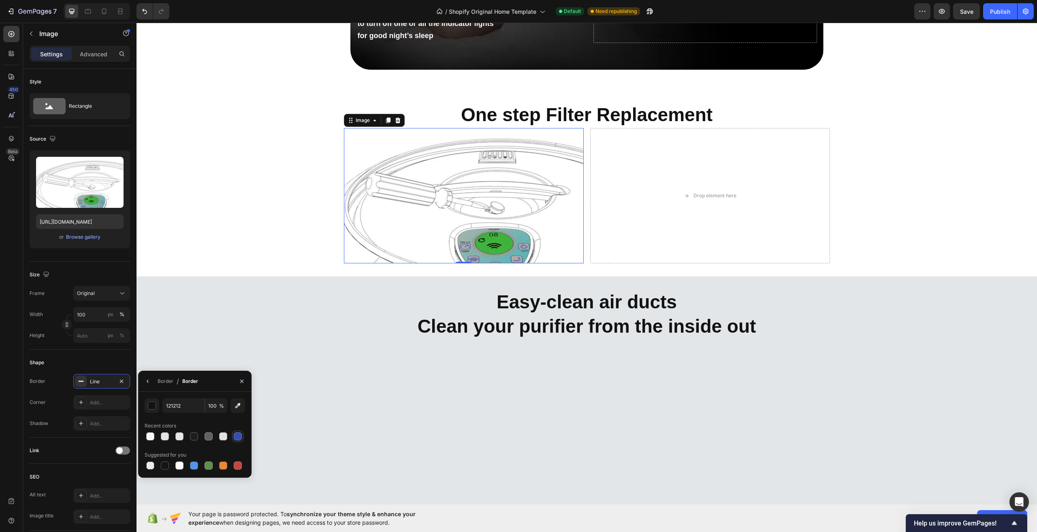
click at [235, 436] on div at bounding box center [238, 436] width 8 height 8
type input "334FB4"
click at [237, 257] on div "⁠⁠⁠⁠⁠⁠⁠ One step Filter Replacement Heading Image 0 Drop element here Row" at bounding box center [586, 182] width 900 height 161
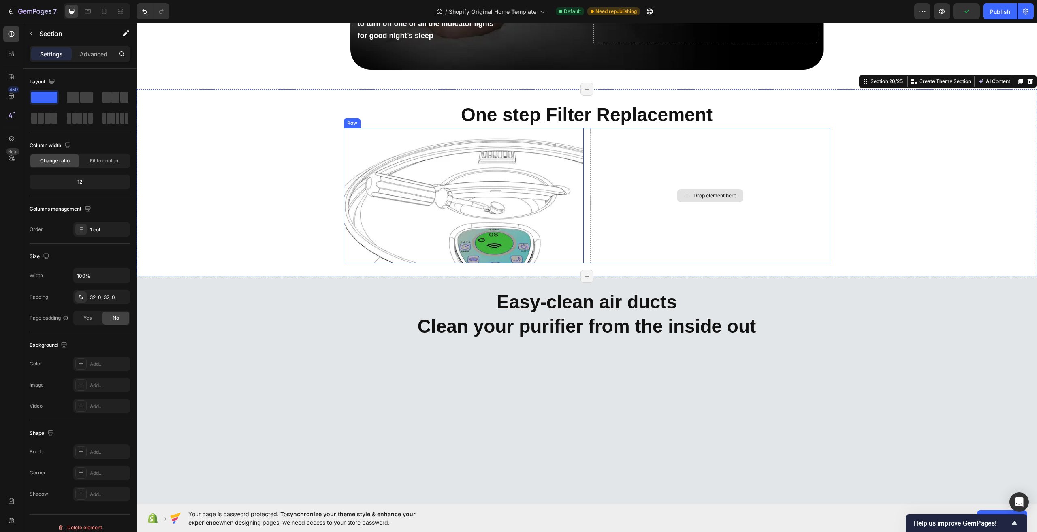
click at [642, 210] on div "Drop element here" at bounding box center [710, 195] width 240 height 135
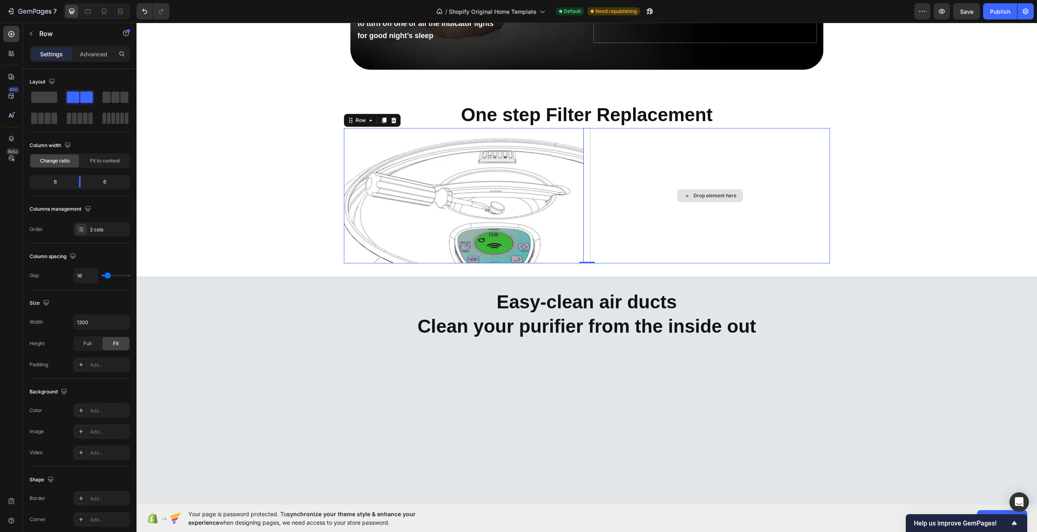
click at [709, 195] on div "Drop element here" at bounding box center [714, 195] width 43 height 6
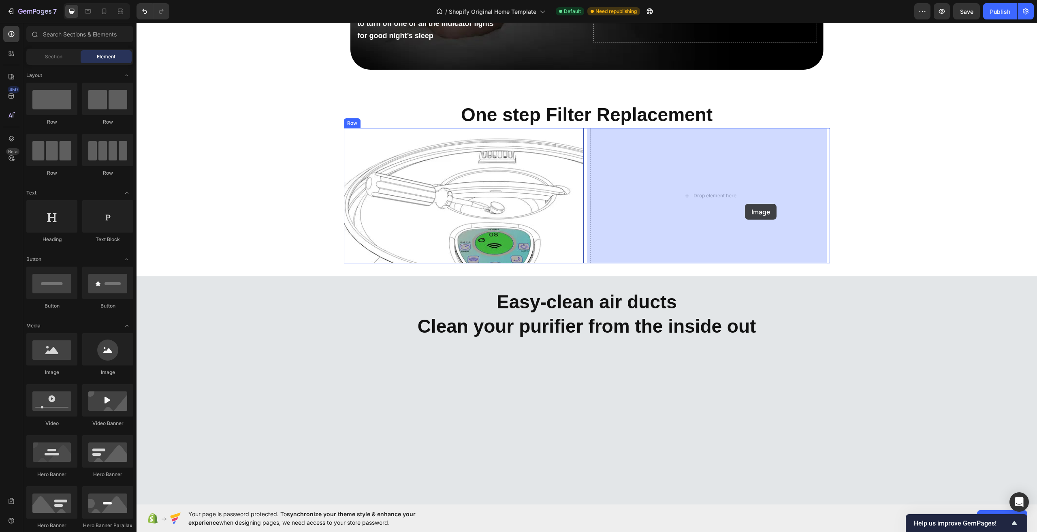
drag, startPoint x: 205, startPoint y: 371, endPoint x: 745, endPoint y: 204, distance: 565.0
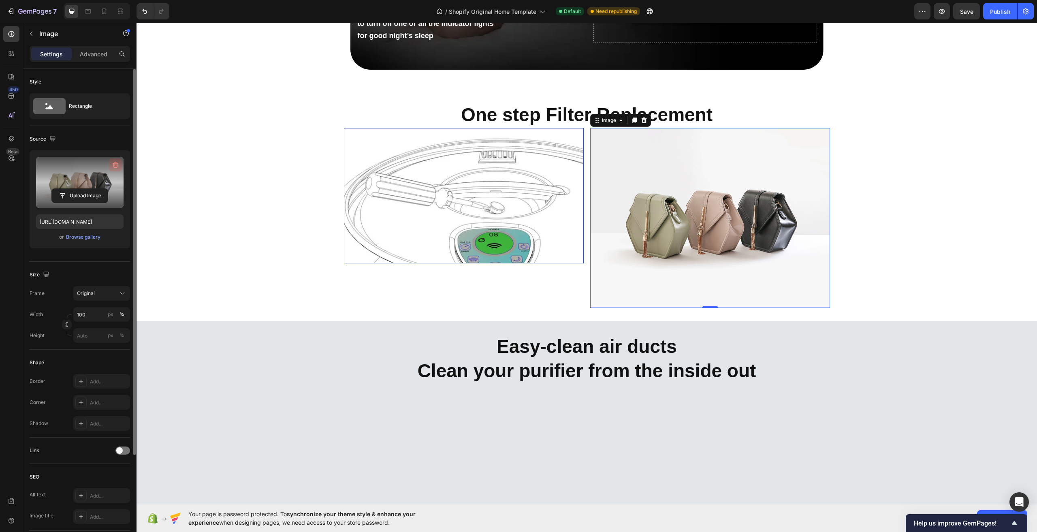
click at [115, 165] on icon "button" at bounding box center [115, 165] width 1 height 2
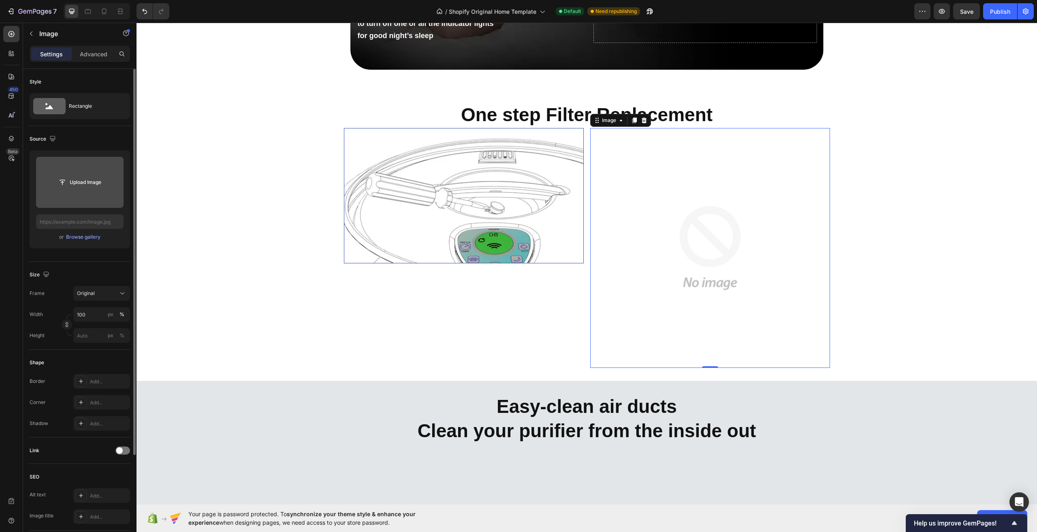
click at [89, 172] on input "file" at bounding box center [79, 182] width 87 height 51
type input "[URL][DOMAIN_NAME]"
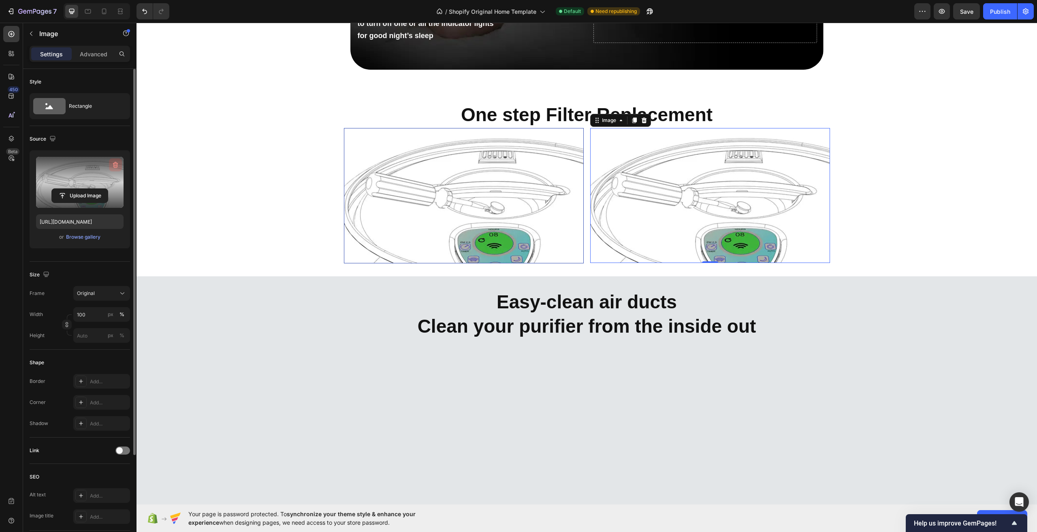
click at [114, 162] on icon "button" at bounding box center [115, 165] width 8 height 8
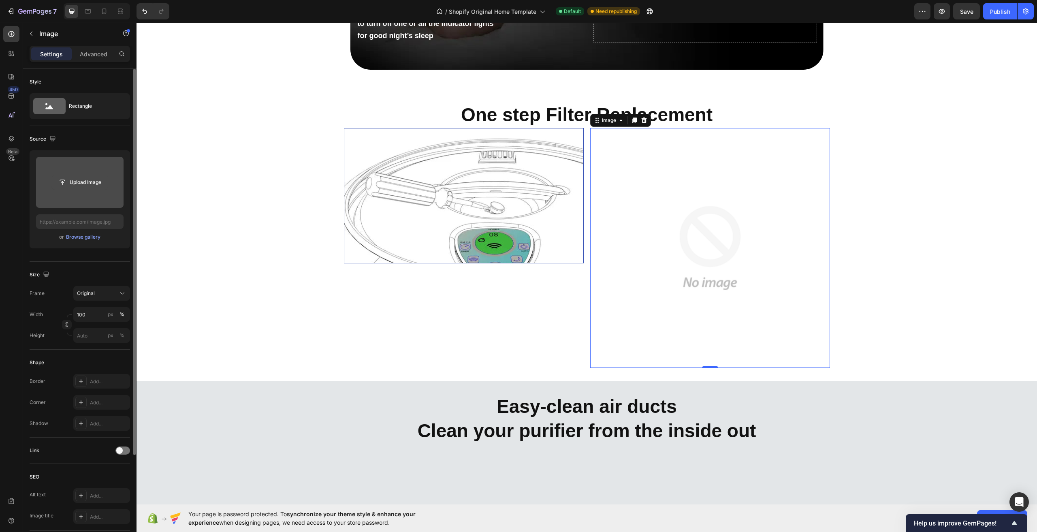
click at [85, 178] on input "file" at bounding box center [80, 182] width 56 height 14
type input "[URL][DOMAIN_NAME]"
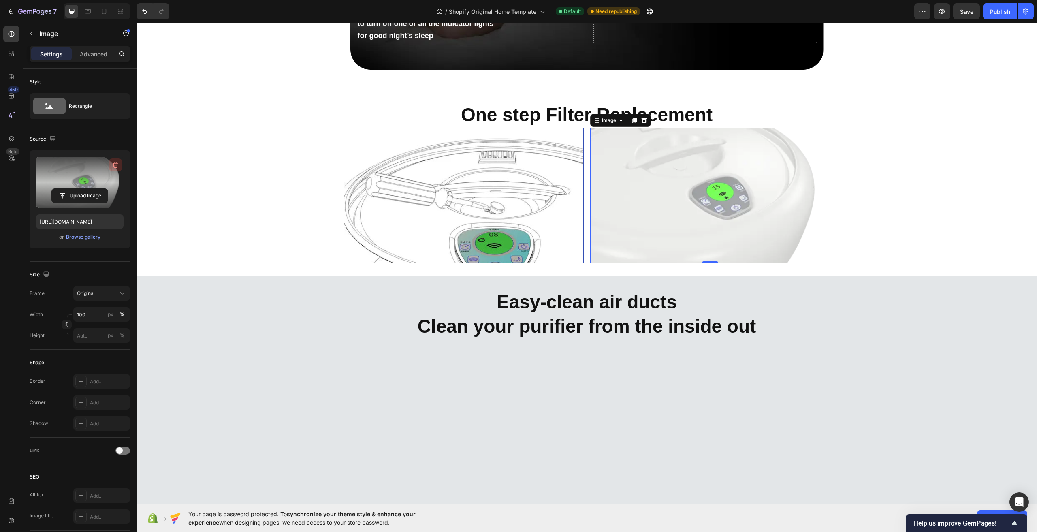
click at [116, 163] on icon "button" at bounding box center [115, 165] width 5 height 6
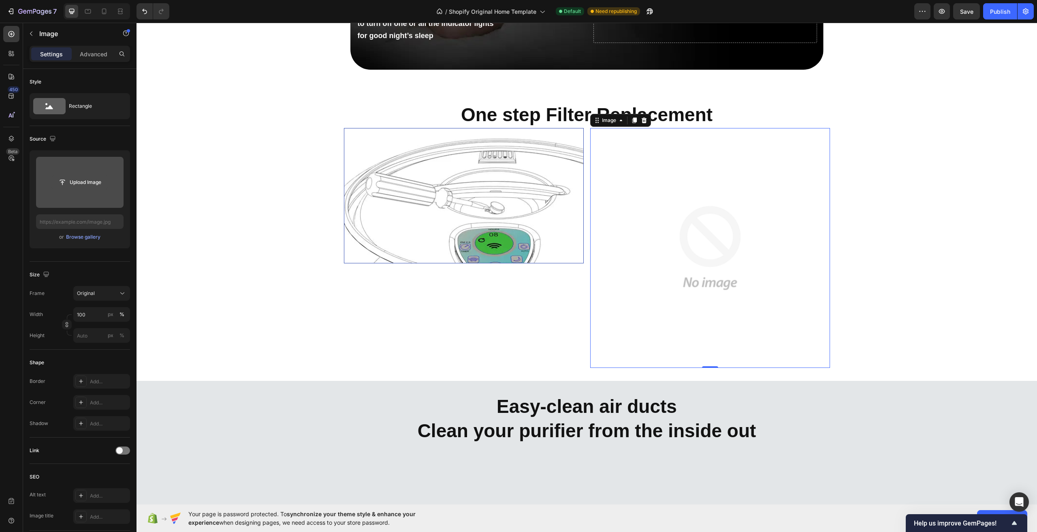
click at [88, 181] on input "file" at bounding box center [80, 182] width 56 height 14
type input "[URL][DOMAIN_NAME]"
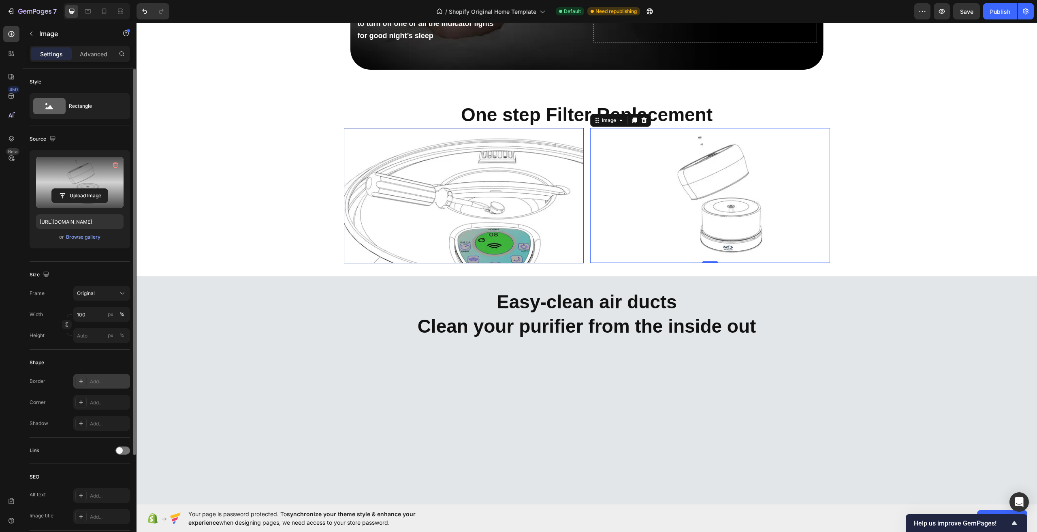
click at [98, 385] on div "Add..." at bounding box center [101, 381] width 57 height 15
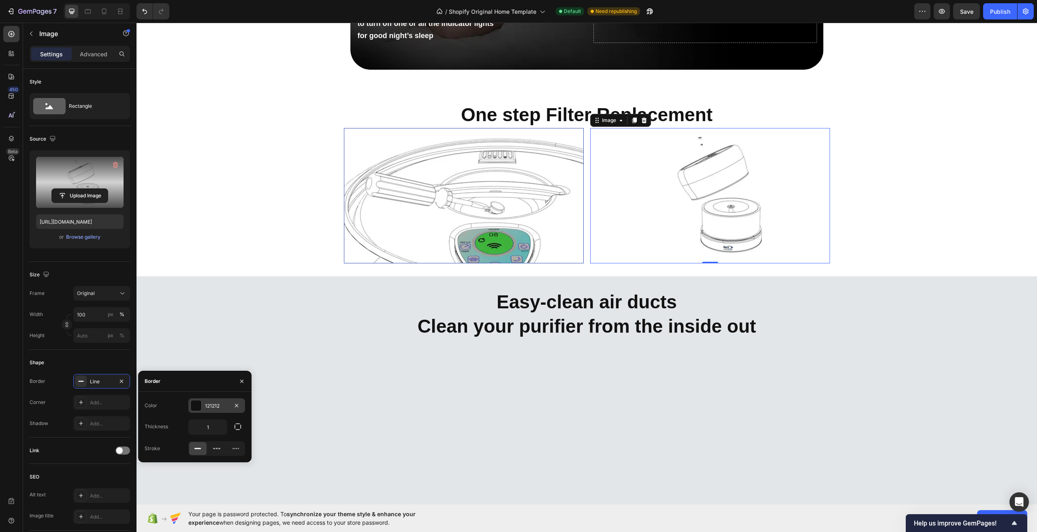
click at [194, 406] on div at bounding box center [196, 405] width 11 height 11
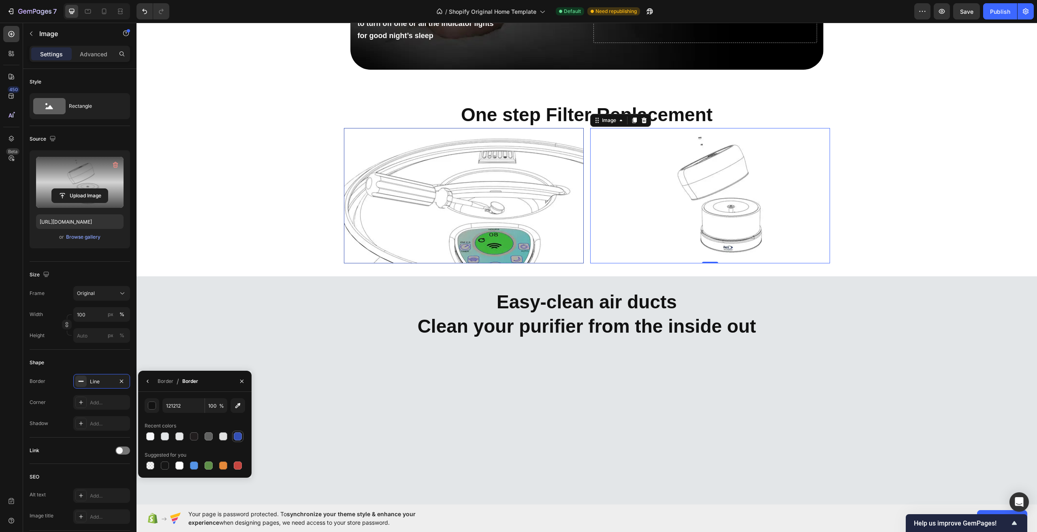
click at [239, 434] on div at bounding box center [238, 436] width 8 height 8
type input "334FB4"
click at [591, 132] on img at bounding box center [710, 195] width 240 height 135
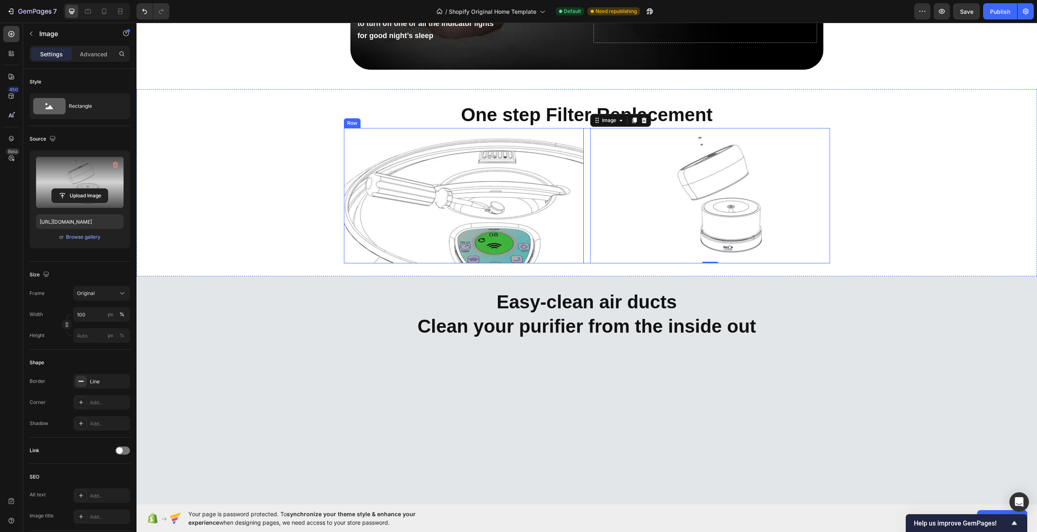
click at [581, 180] on div "Image Image 0 Row" at bounding box center [587, 195] width 486 height 135
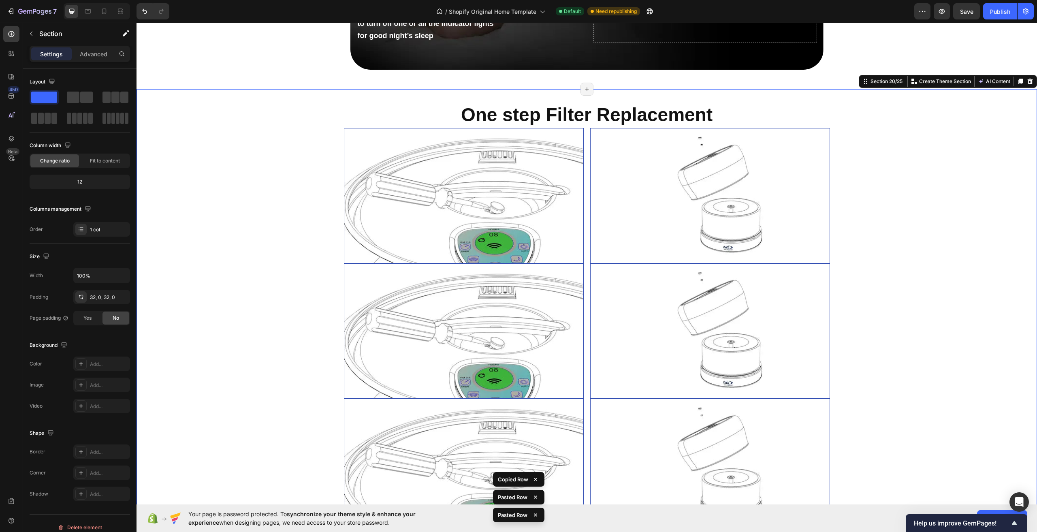
click at [846, 317] on div "⁠⁠⁠⁠⁠⁠⁠ One step Filter Replacement Heading Image Image Row Image Image Row Ima…" at bounding box center [586, 317] width 900 height 431
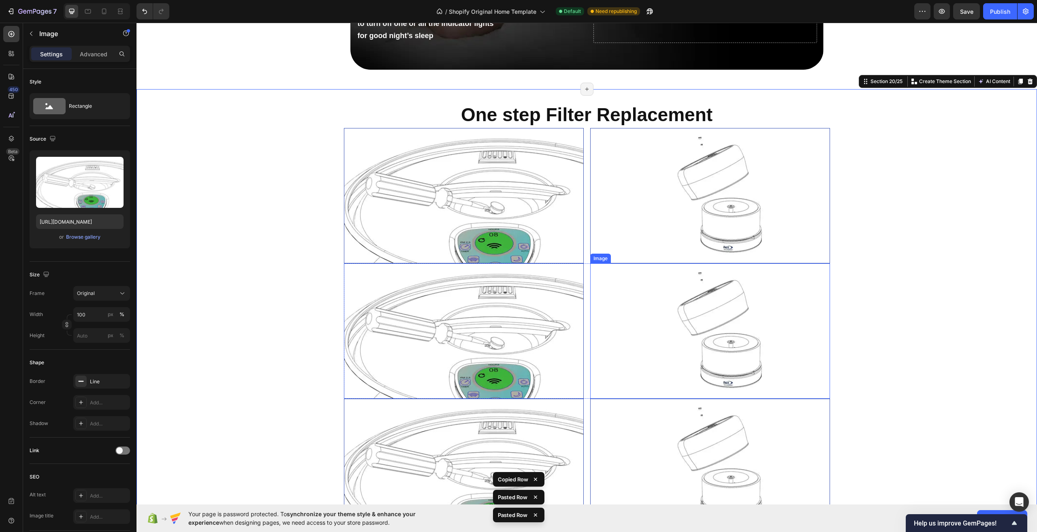
click at [564, 336] on img at bounding box center [464, 330] width 240 height 135
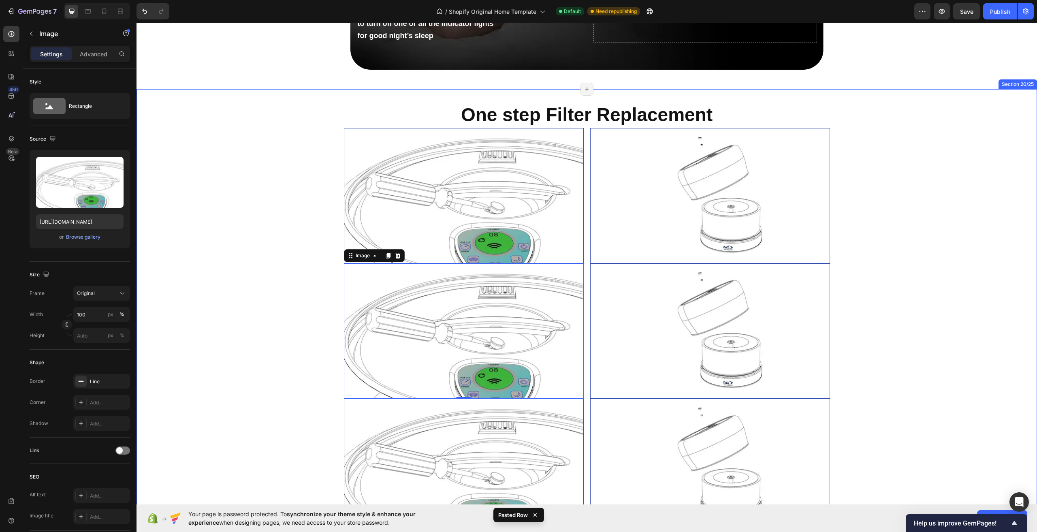
click at [312, 278] on div "⁠⁠⁠⁠⁠⁠⁠ One step Filter Replacement Heading Image Image Row Image 0 Image Row I…" at bounding box center [586, 317] width 900 height 431
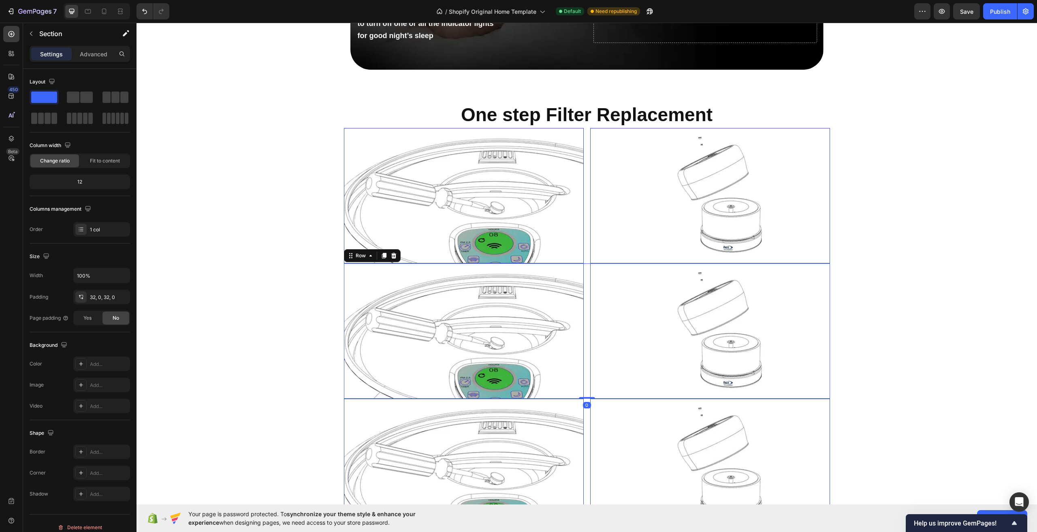
click at [581, 267] on div "Image Image Row 0" at bounding box center [587, 330] width 486 height 135
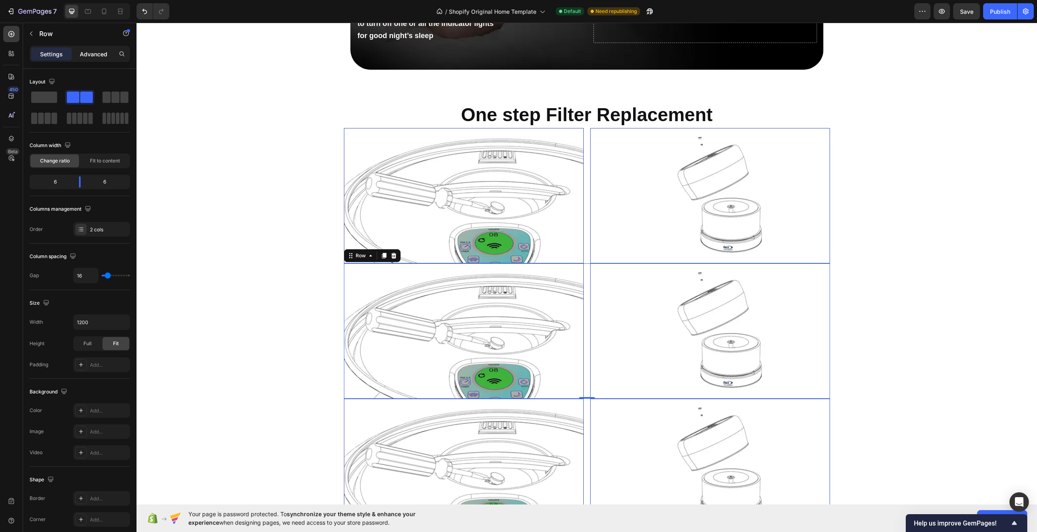
click at [91, 58] on p "Advanced" at bounding box center [94, 54] width 28 height 9
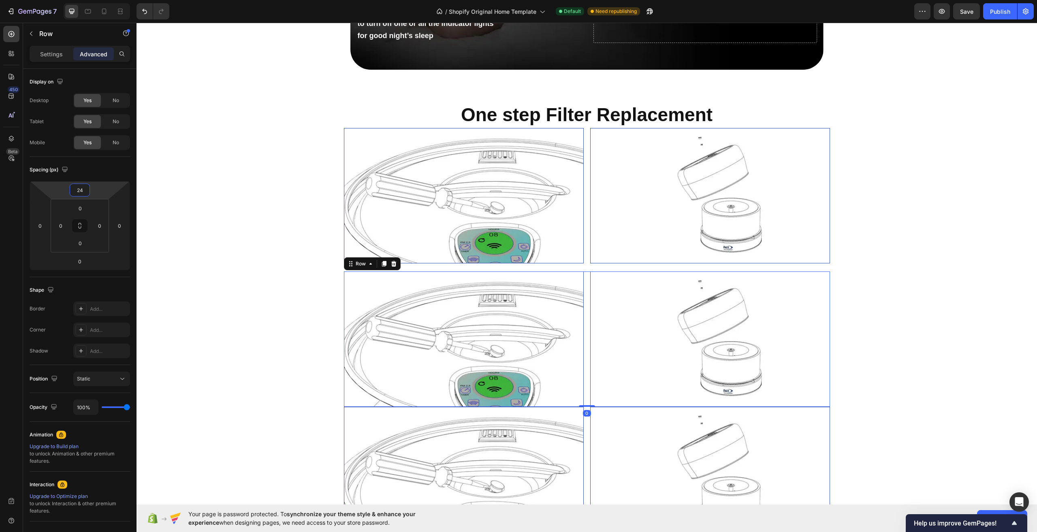
type input "26"
drag, startPoint x: 96, startPoint y: 185, endPoint x: 97, endPoint y: 180, distance: 5.3
click at [97, 0] on html "7 / Shopify Original Home Template Default Need republishing Preview Save Publi…" at bounding box center [518, 0] width 1037 height 0
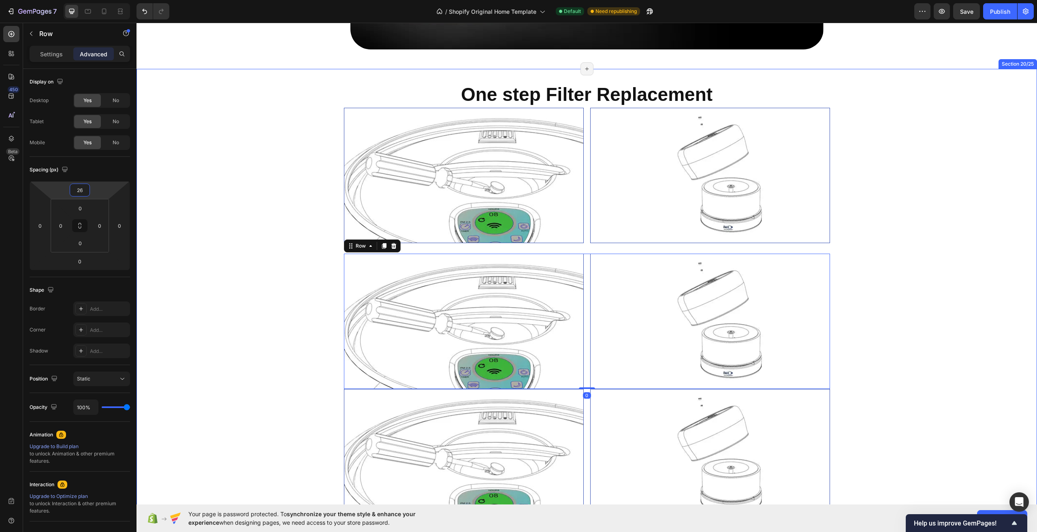
scroll to position [5973, 0]
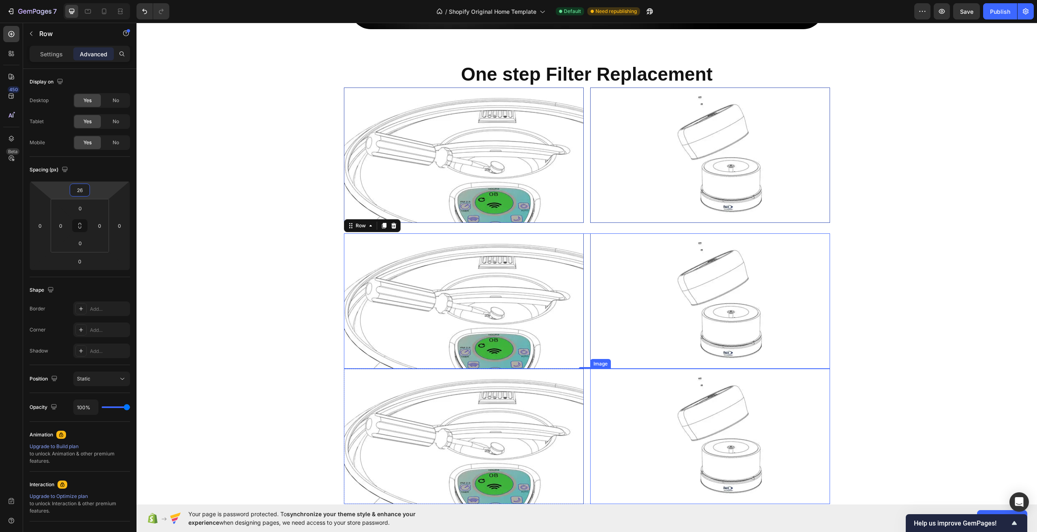
click at [587, 375] on div "0" at bounding box center [587, 375] width 8 height 6
click at [582, 369] on div "Image Image Row" at bounding box center [587, 435] width 486 height 135
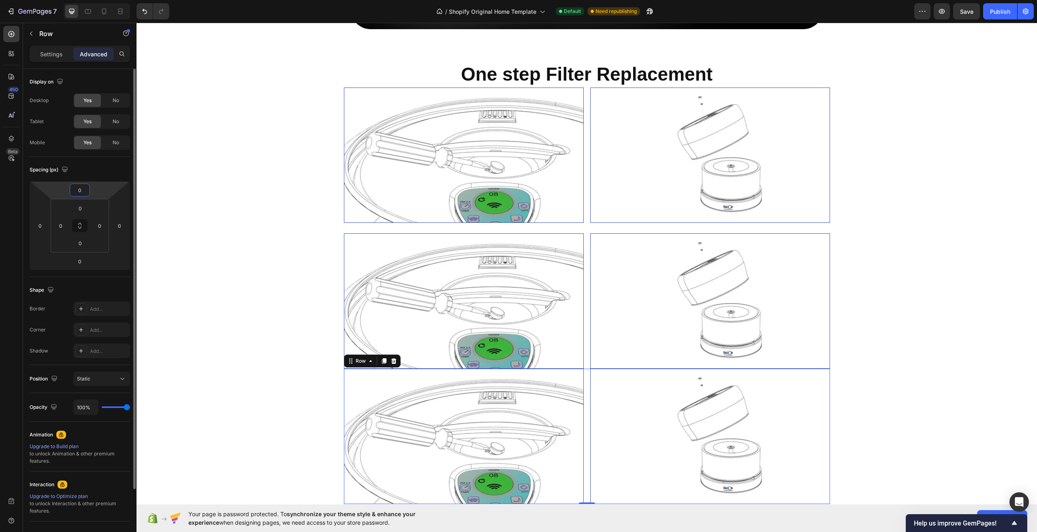
click at [85, 189] on input "0" at bounding box center [80, 190] width 16 height 12
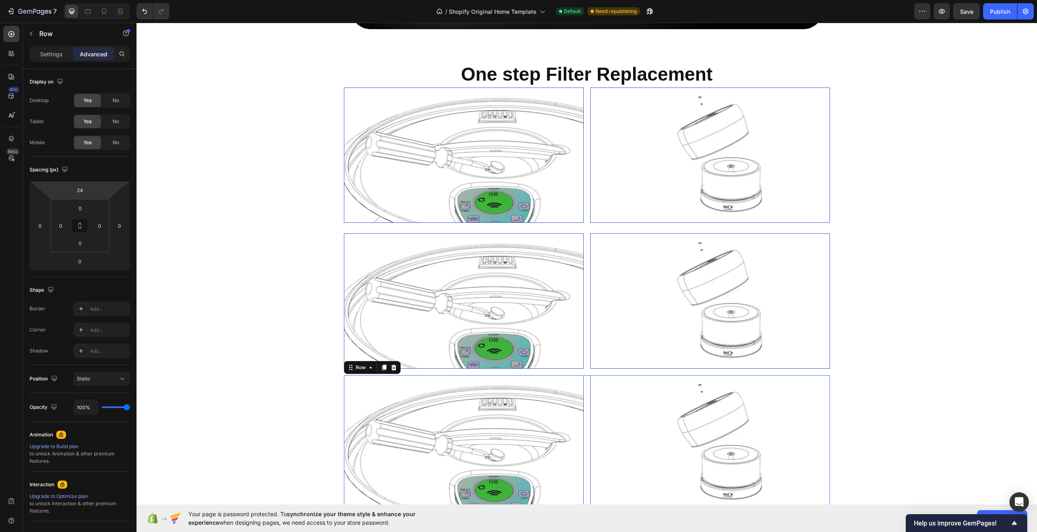
type input "26"
drag, startPoint x: 94, startPoint y: 185, endPoint x: 94, endPoint y: 180, distance: 5.3
click at [94, 0] on html "7 / Shopify Original Home Template Default Need republishing Preview Save Publi…" at bounding box center [518, 0] width 1037 height 0
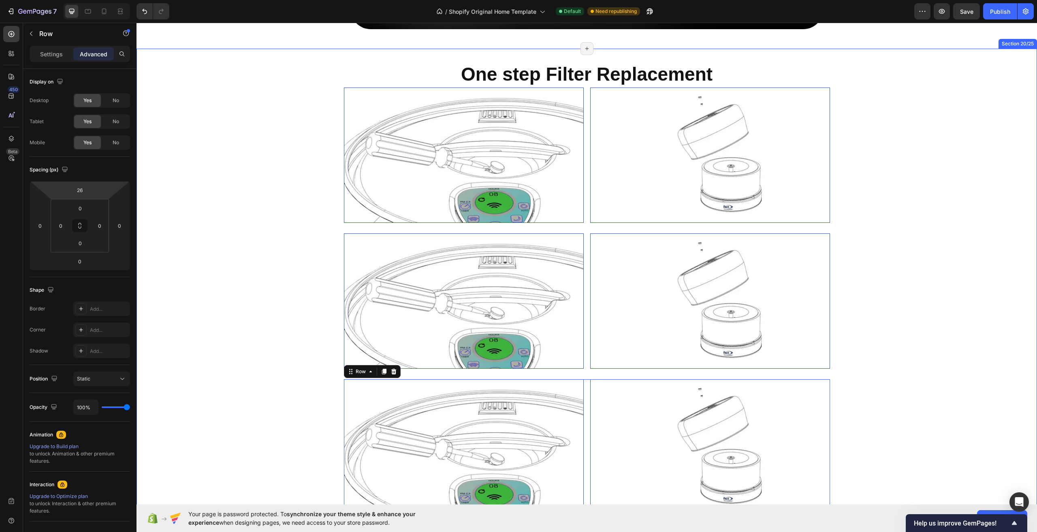
click at [238, 351] on div "⁠⁠⁠⁠⁠⁠⁠ One step Filter Replacement Heading Image Image Row Image Image Row Ima…" at bounding box center [586, 288] width 900 height 452
